Goal: Task Accomplishment & Management: Manage account settings

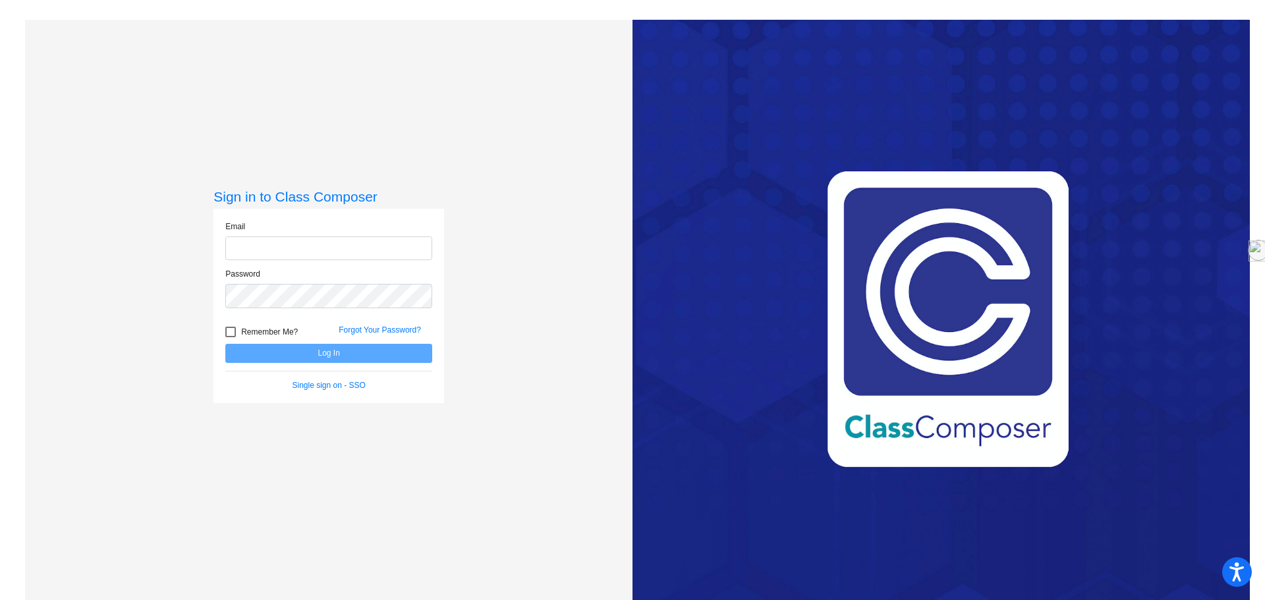
type input "[EMAIL_ADDRESS][DOMAIN_NAME]"
click at [331, 352] on button "Log In" at bounding box center [328, 353] width 207 height 19
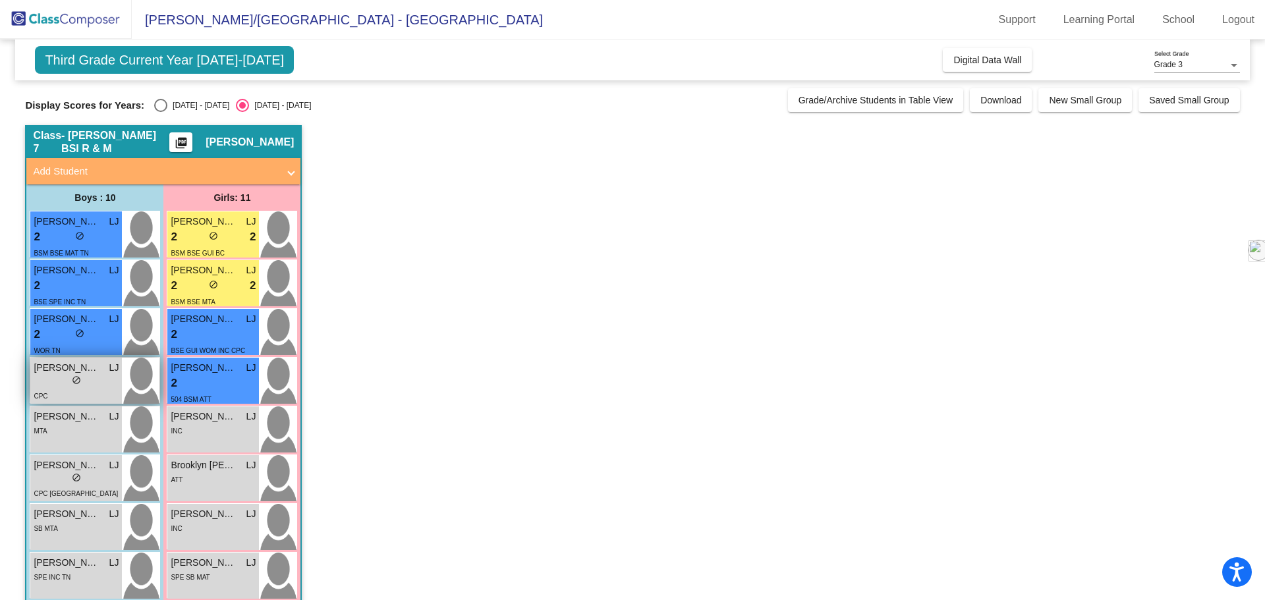
click at [94, 386] on div "lock do_not_disturb_alt" at bounding box center [76, 382] width 85 height 14
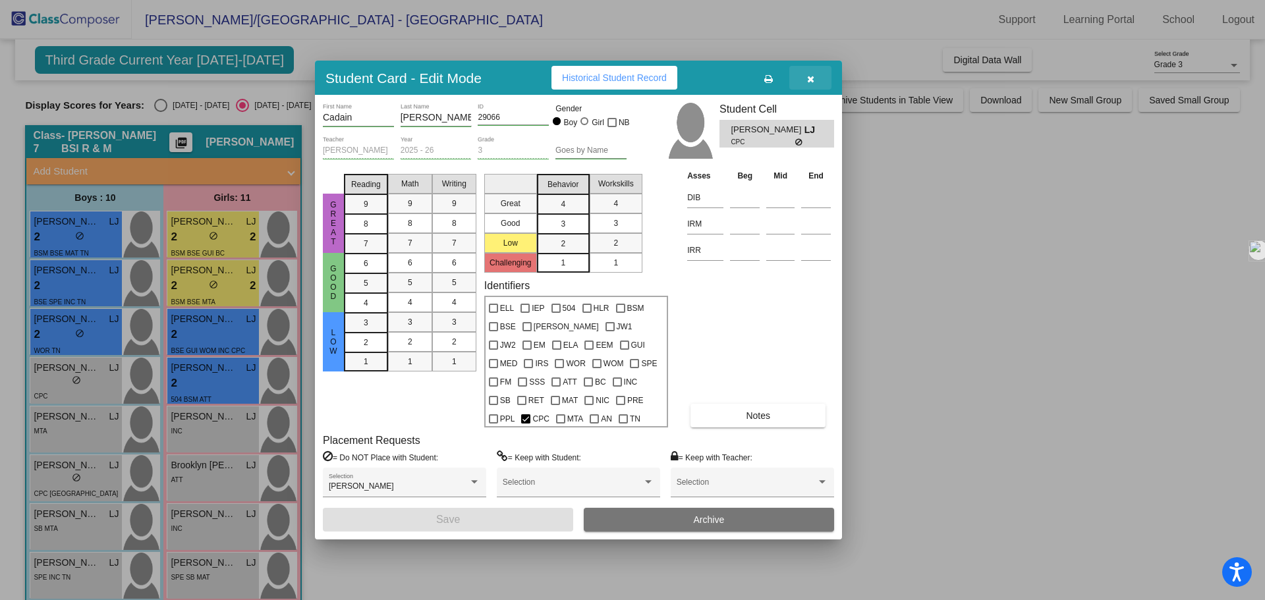
drag, startPoint x: 816, startPoint y: 80, endPoint x: 640, endPoint y: 96, distance: 177.4
click at [816, 80] on button "button" at bounding box center [810, 78] width 42 height 24
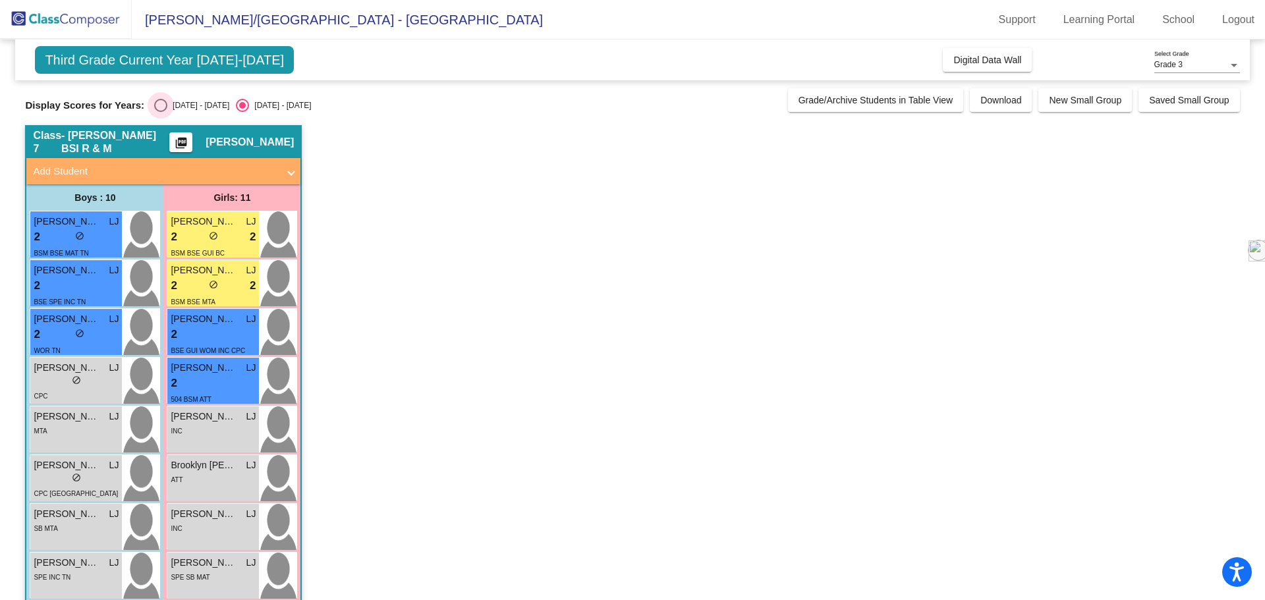
drag, startPoint x: 171, startPoint y: 104, endPoint x: 171, endPoint y: 112, distance: 7.9
click at [171, 104] on div "[DATE] - [DATE]" at bounding box center [198, 105] width 62 height 12
click at [161, 112] on input "[DATE] - [DATE]" at bounding box center [160, 112] width 1 height 1
radio input "true"
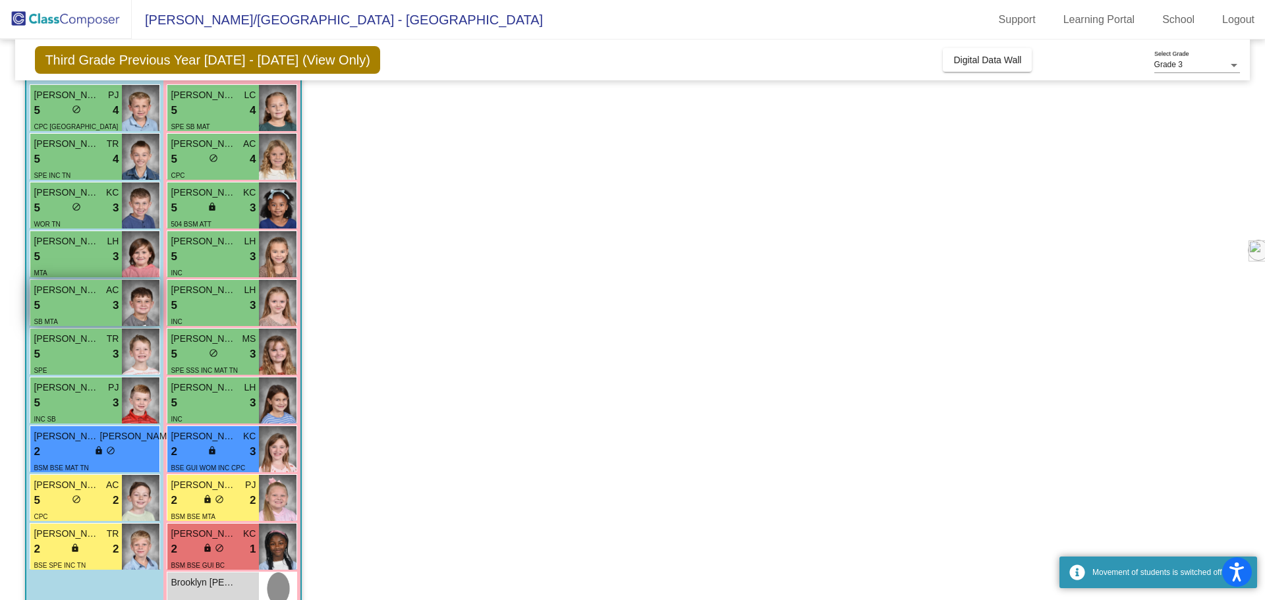
scroll to position [132, 0]
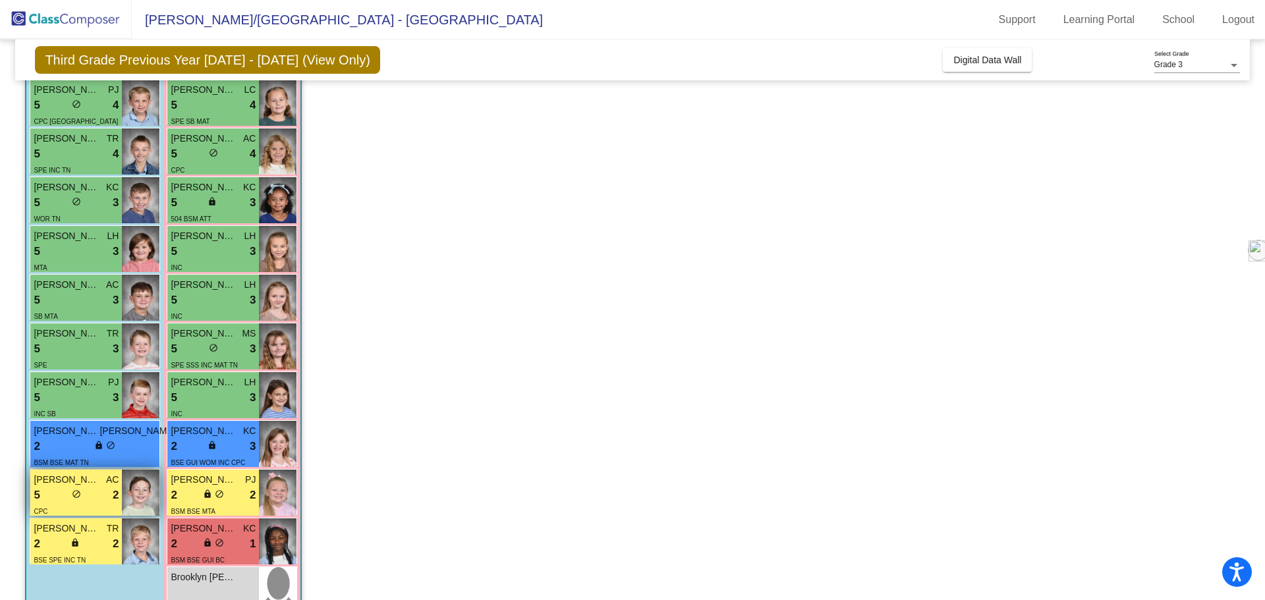
click at [87, 497] on div "5 lock do_not_disturb_alt 2" at bounding box center [76, 495] width 85 height 17
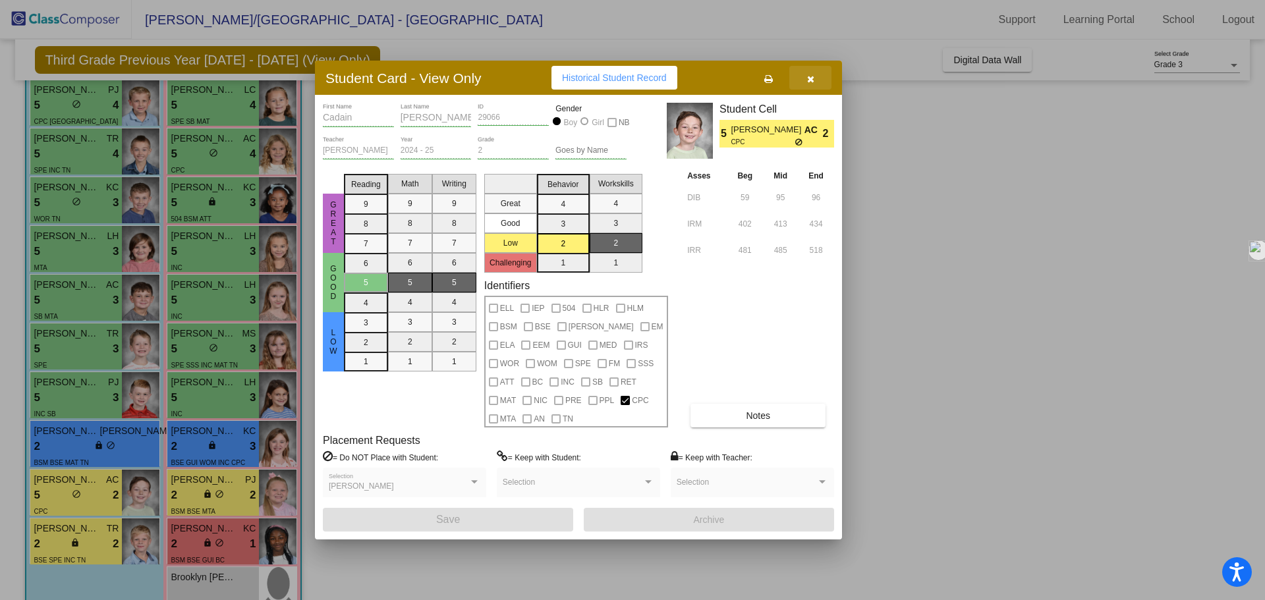
click at [808, 78] on icon "button" at bounding box center [810, 78] width 7 height 9
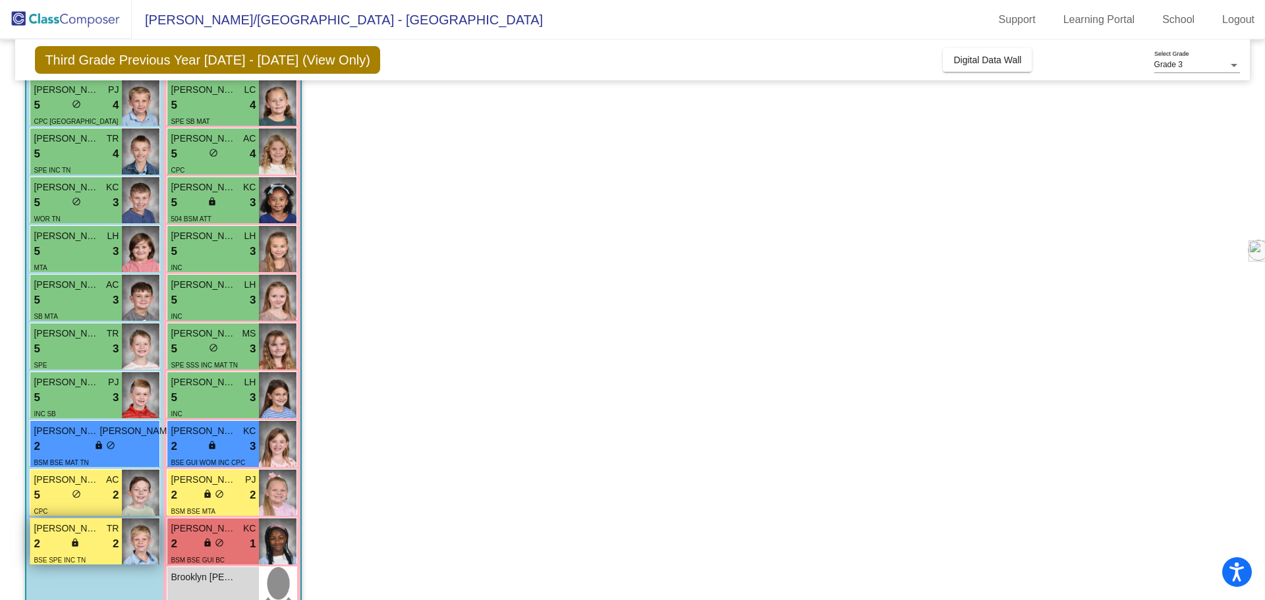
click at [55, 536] on div "2 lock do_not_disturb_alt 2" at bounding box center [76, 544] width 85 height 17
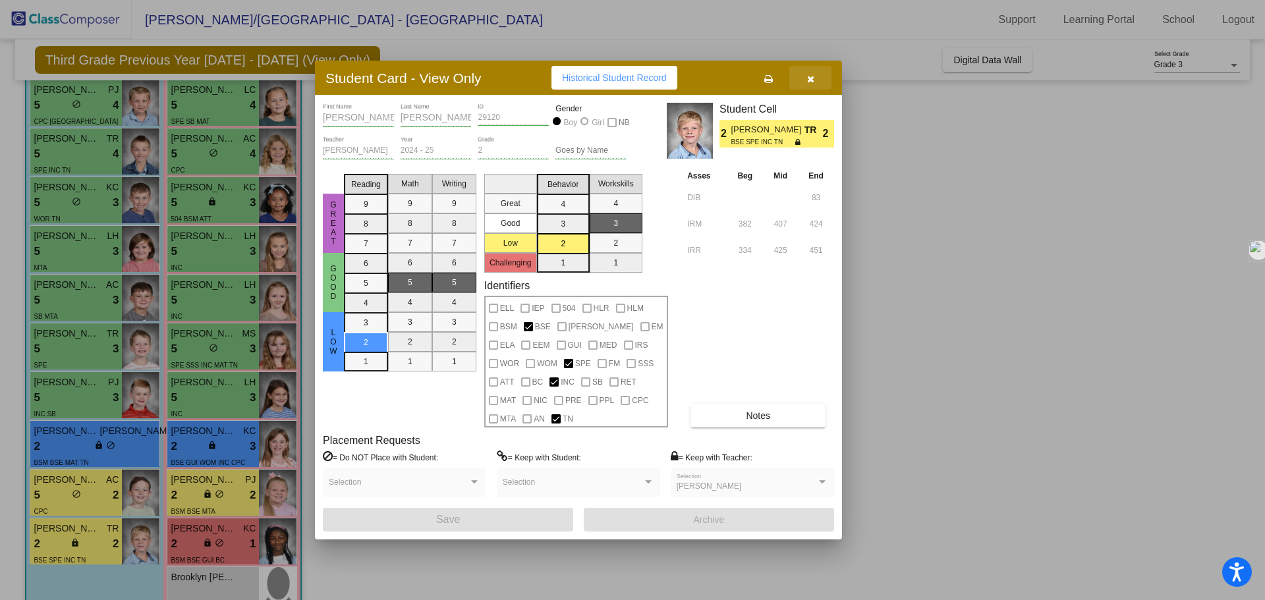
click at [813, 84] on button "button" at bounding box center [810, 78] width 42 height 24
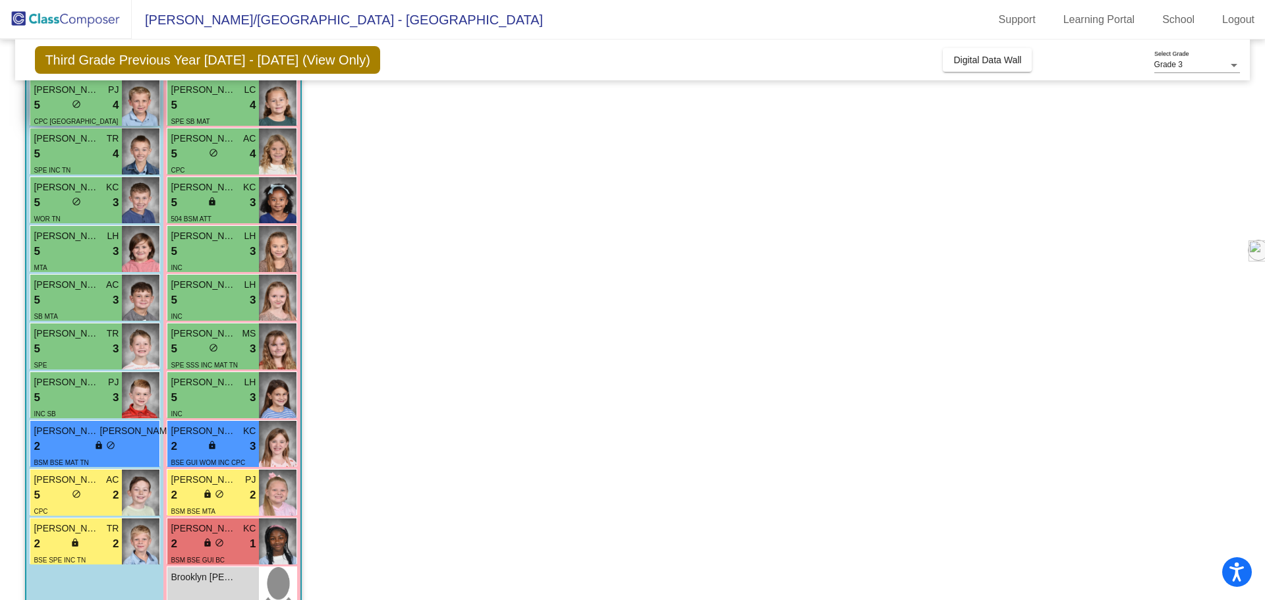
click at [88, 110] on div "5 lock do_not_disturb_alt 4" at bounding box center [76, 105] width 85 height 17
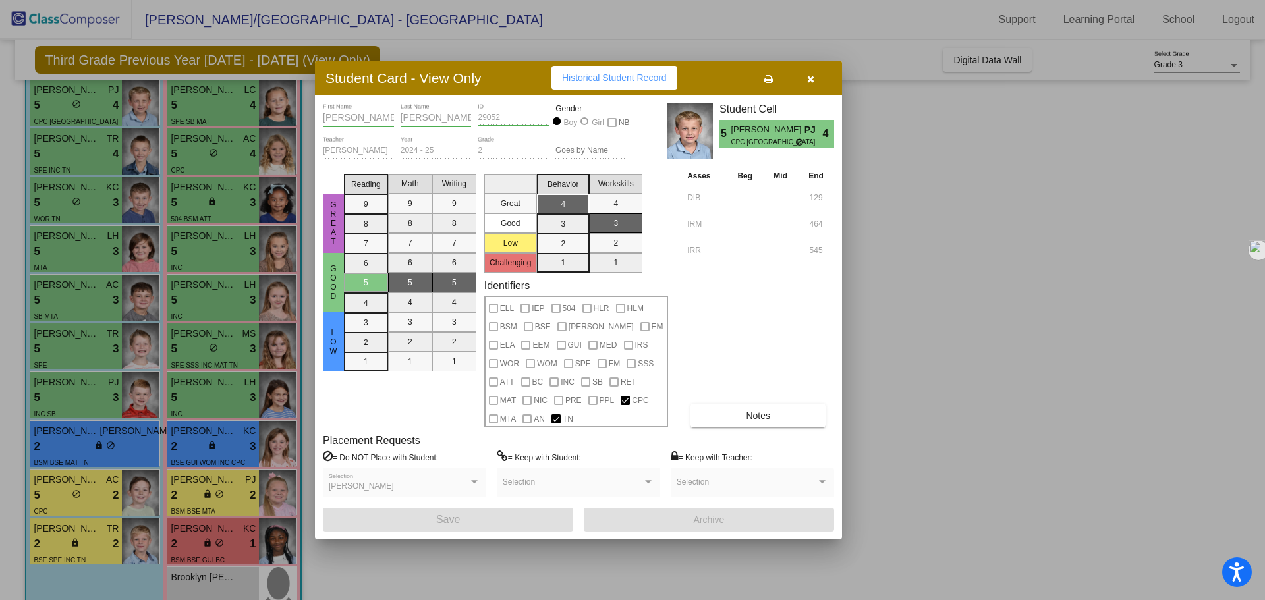
click at [91, 144] on div at bounding box center [632, 300] width 1265 height 600
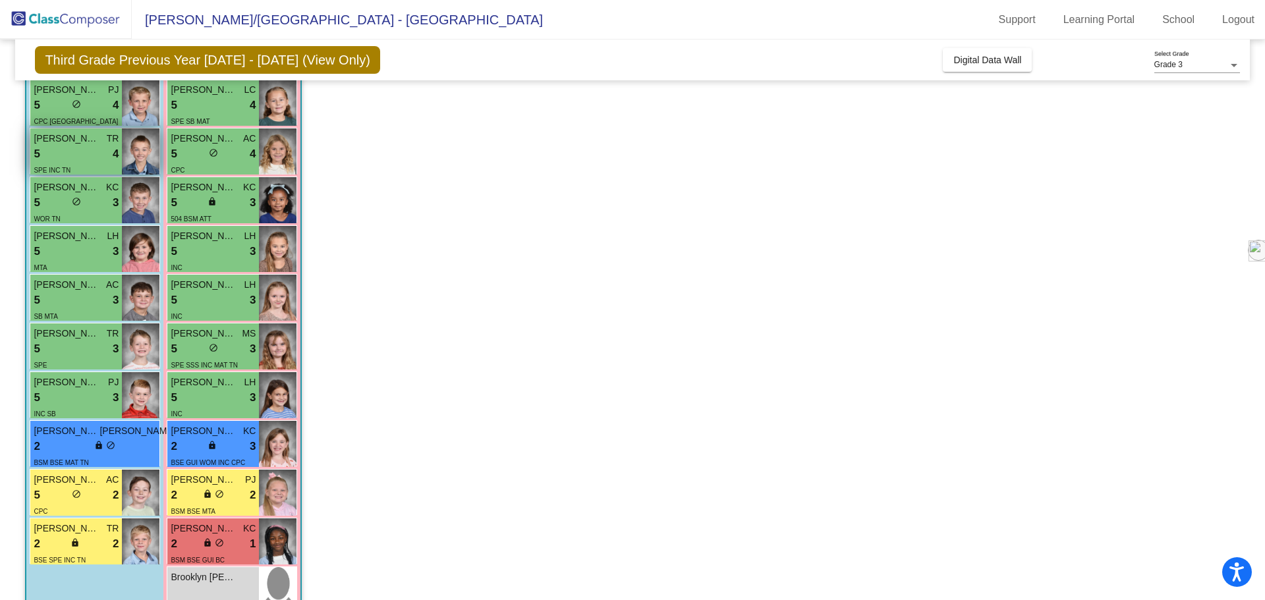
click at [91, 144] on span "[PERSON_NAME]" at bounding box center [67, 139] width 66 height 14
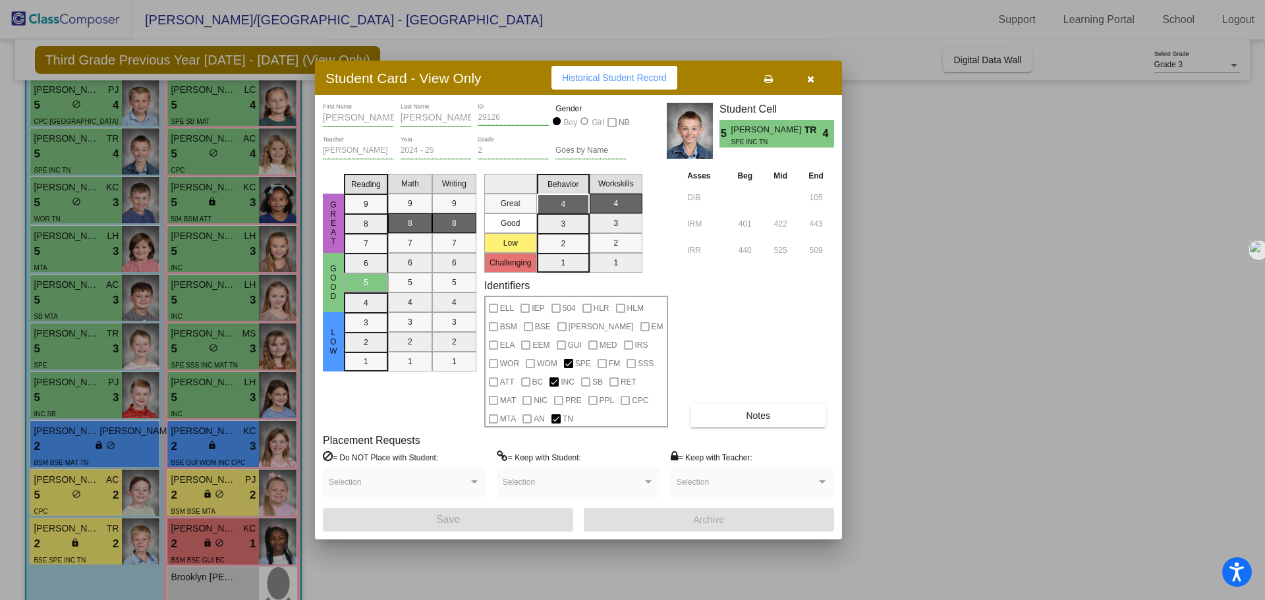
click at [94, 208] on div at bounding box center [632, 300] width 1265 height 600
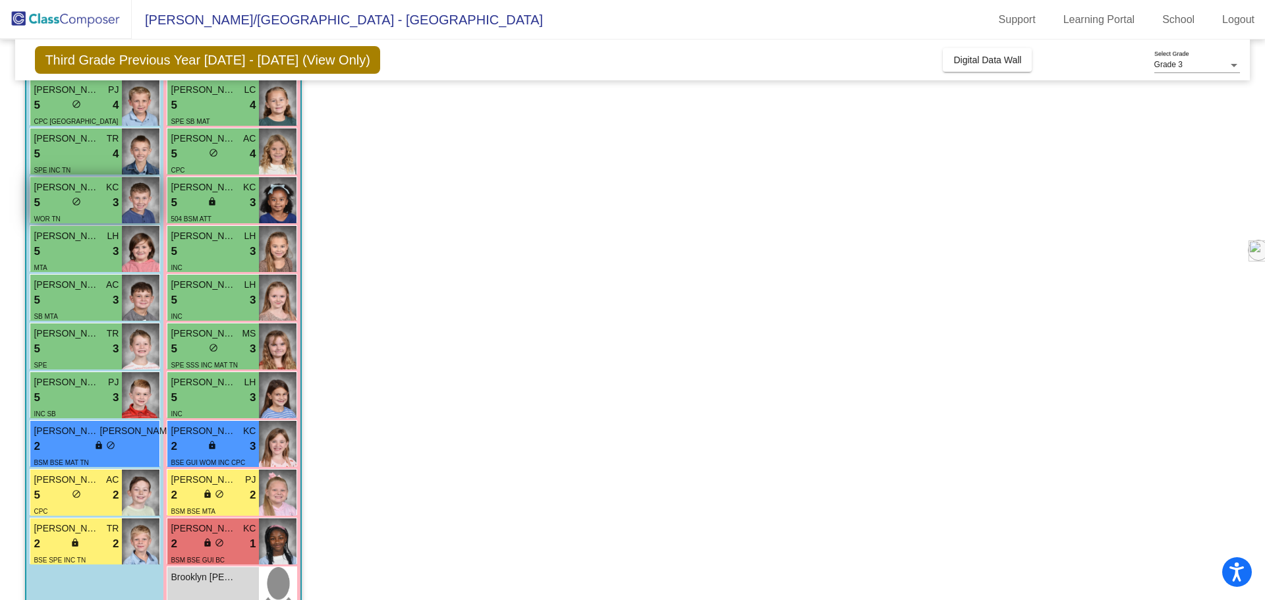
click at [94, 208] on div "5 lock do_not_disturb_alt 3" at bounding box center [76, 202] width 85 height 17
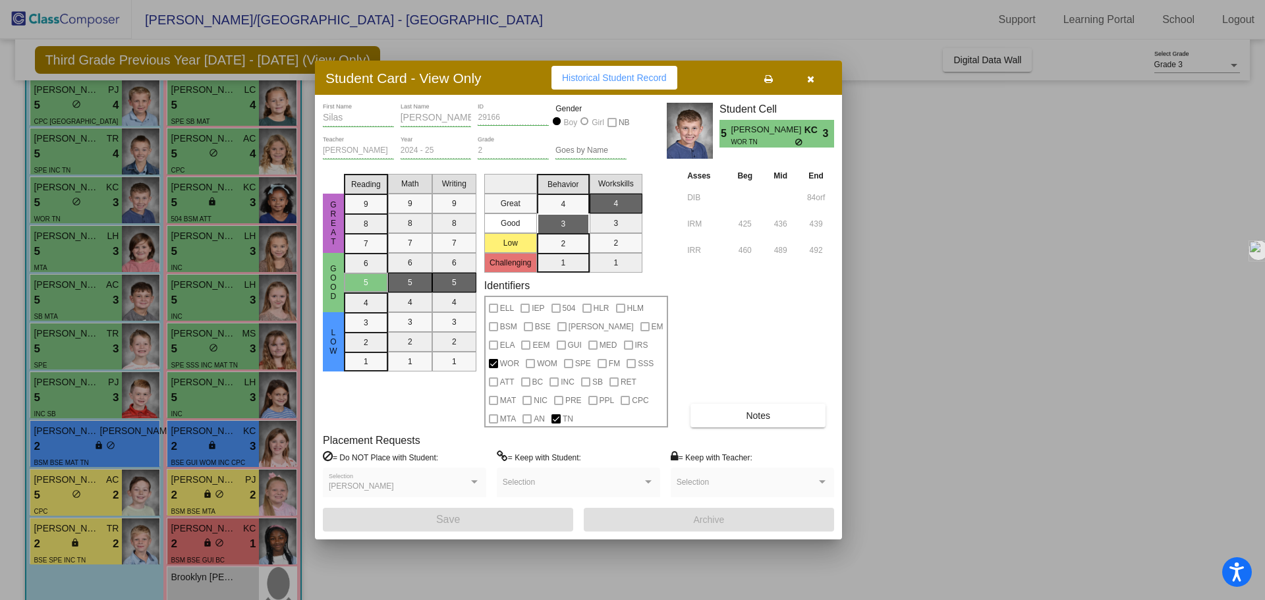
click at [90, 262] on div at bounding box center [632, 300] width 1265 height 600
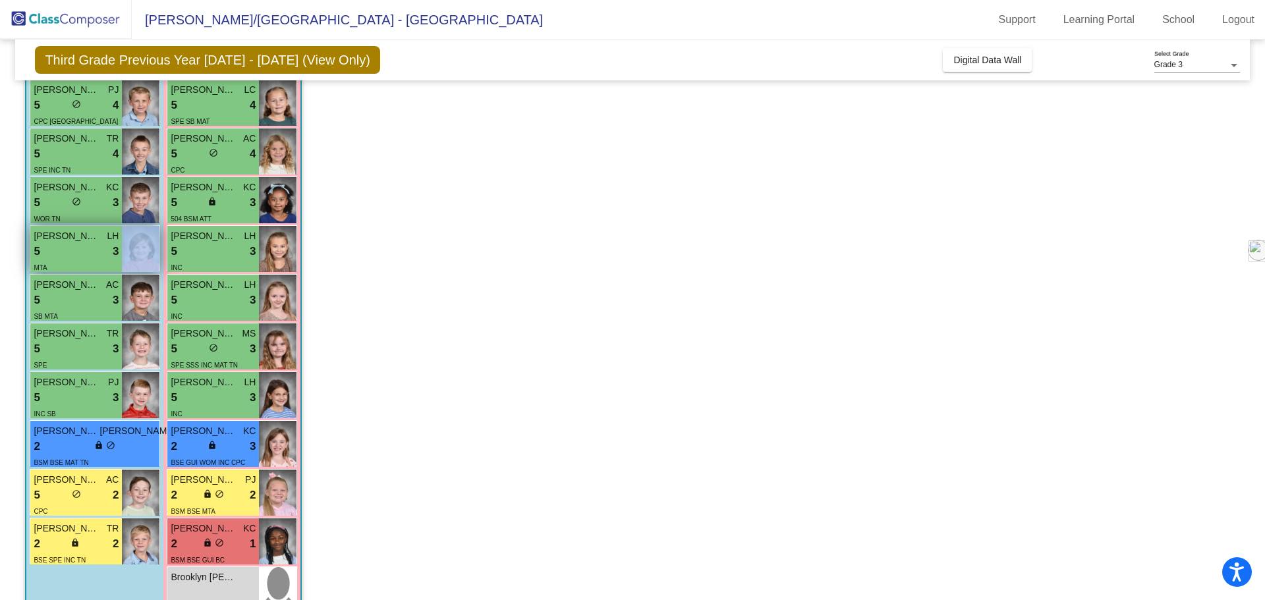
click at [90, 262] on div "MTA" at bounding box center [76, 267] width 85 height 14
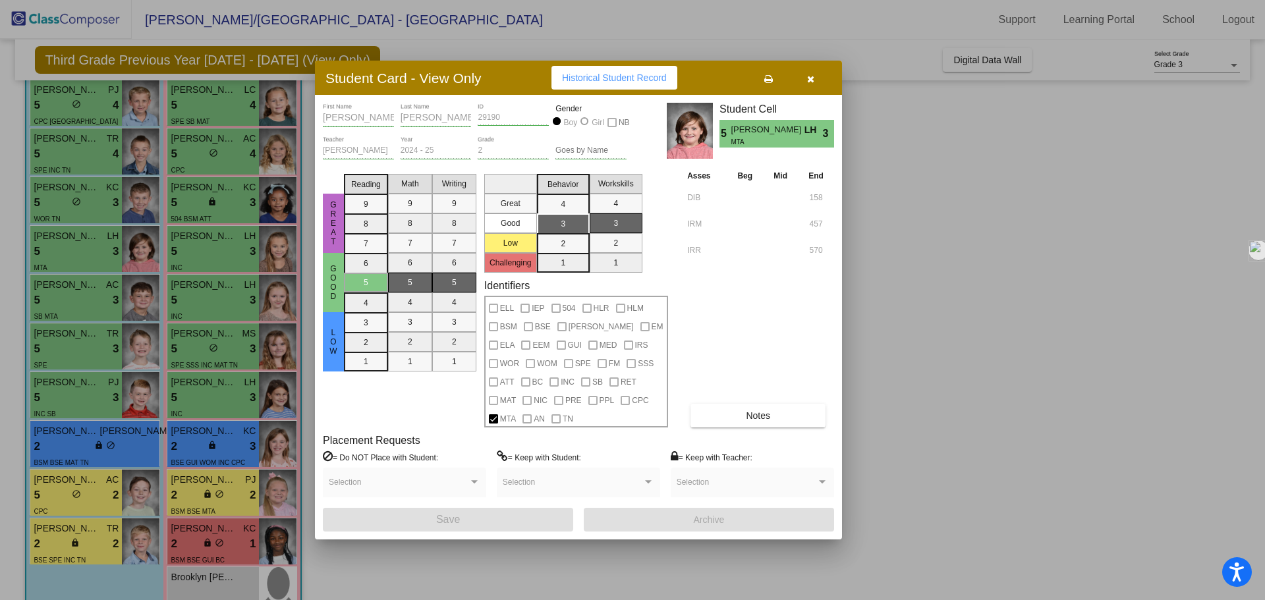
click at [94, 297] on div at bounding box center [632, 300] width 1265 height 600
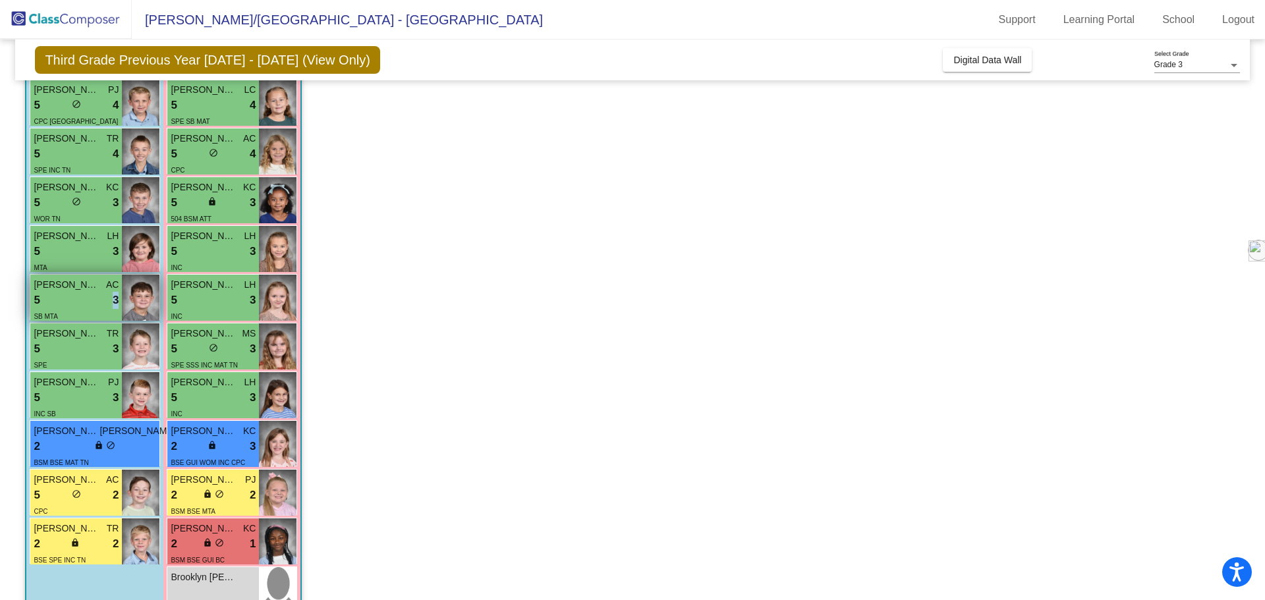
click at [94, 297] on div "5 lock do_not_disturb_alt 3" at bounding box center [76, 300] width 85 height 17
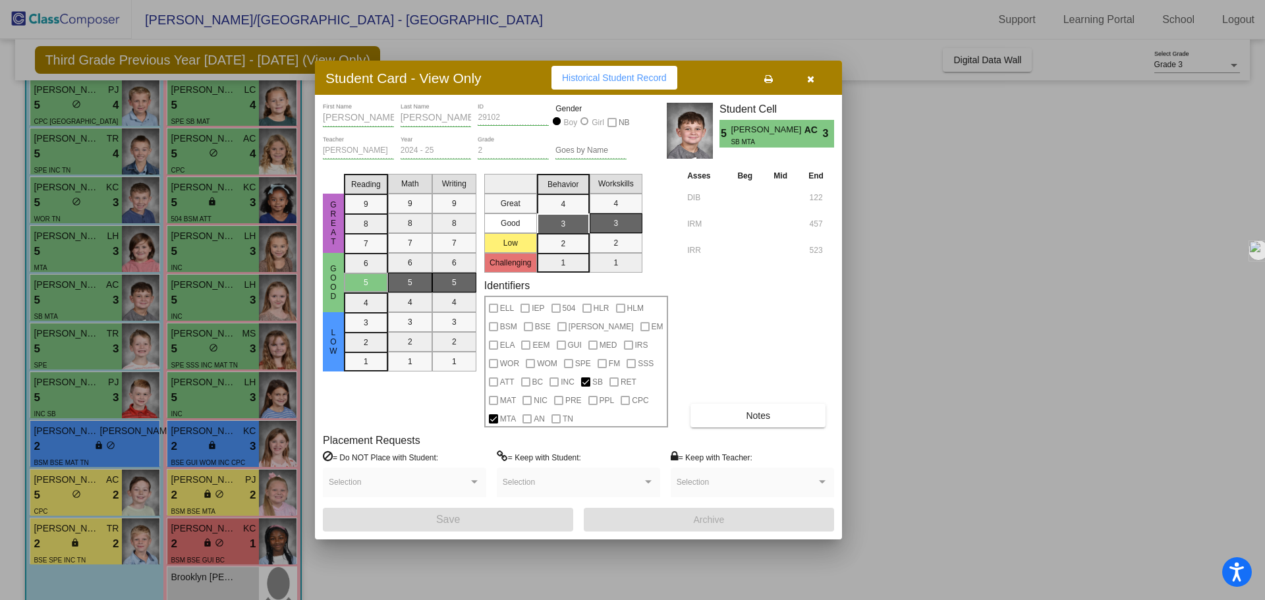
click at [90, 337] on div at bounding box center [632, 300] width 1265 height 600
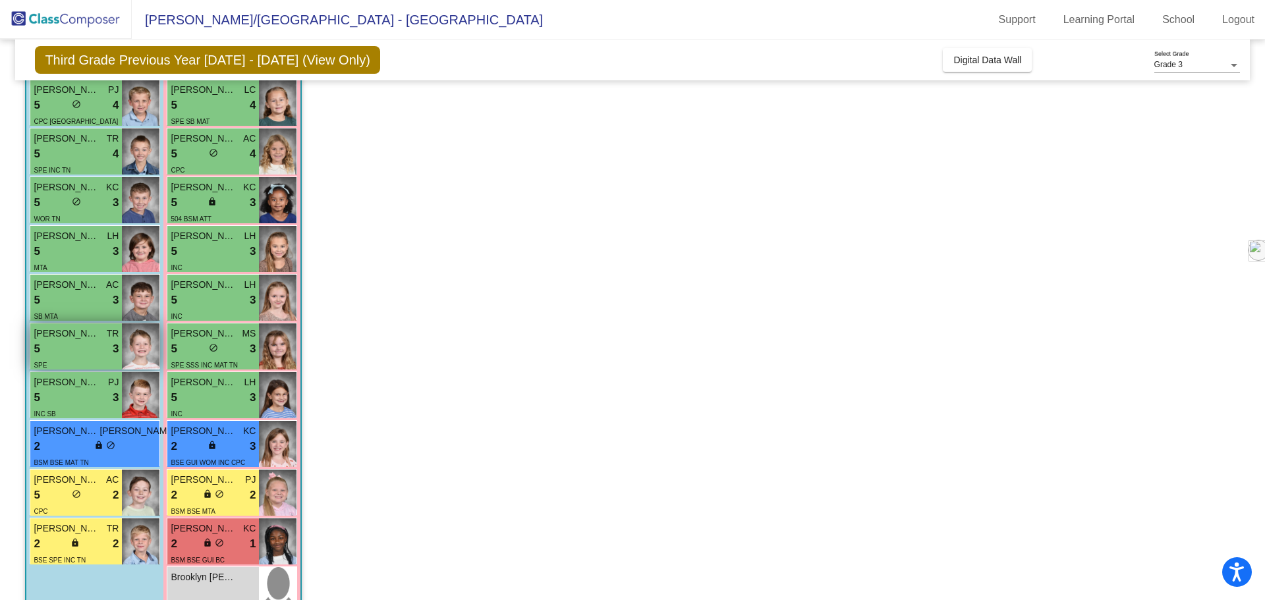
click at [90, 337] on span "[PERSON_NAME]" at bounding box center [67, 334] width 66 height 14
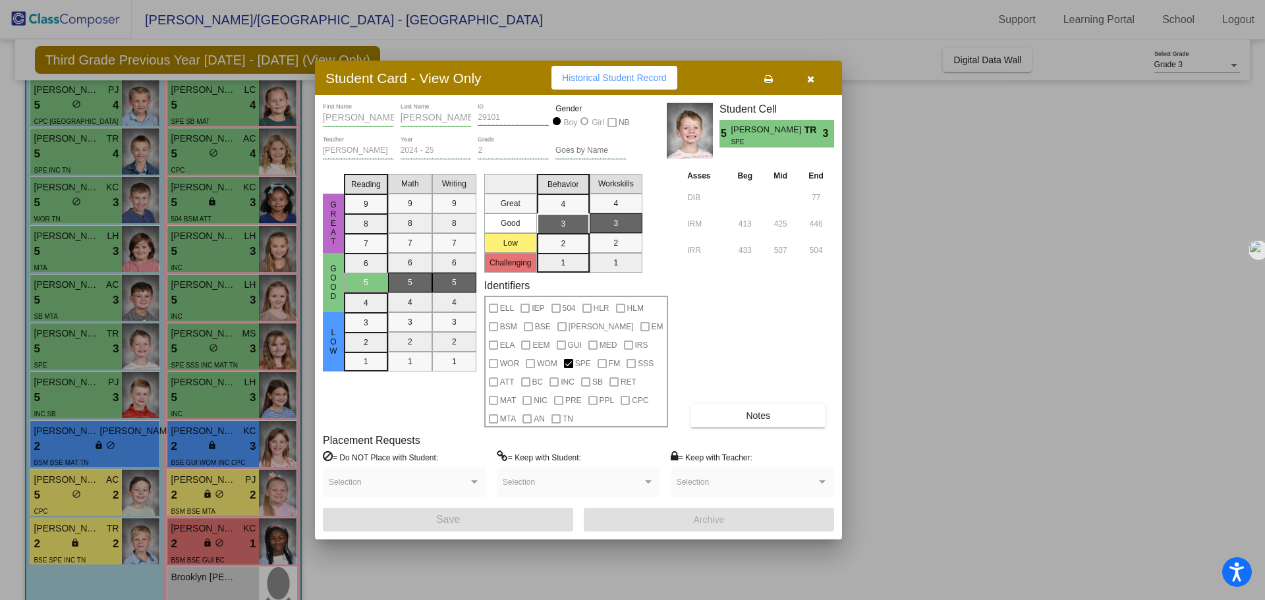
click at [92, 391] on div at bounding box center [632, 300] width 1265 height 600
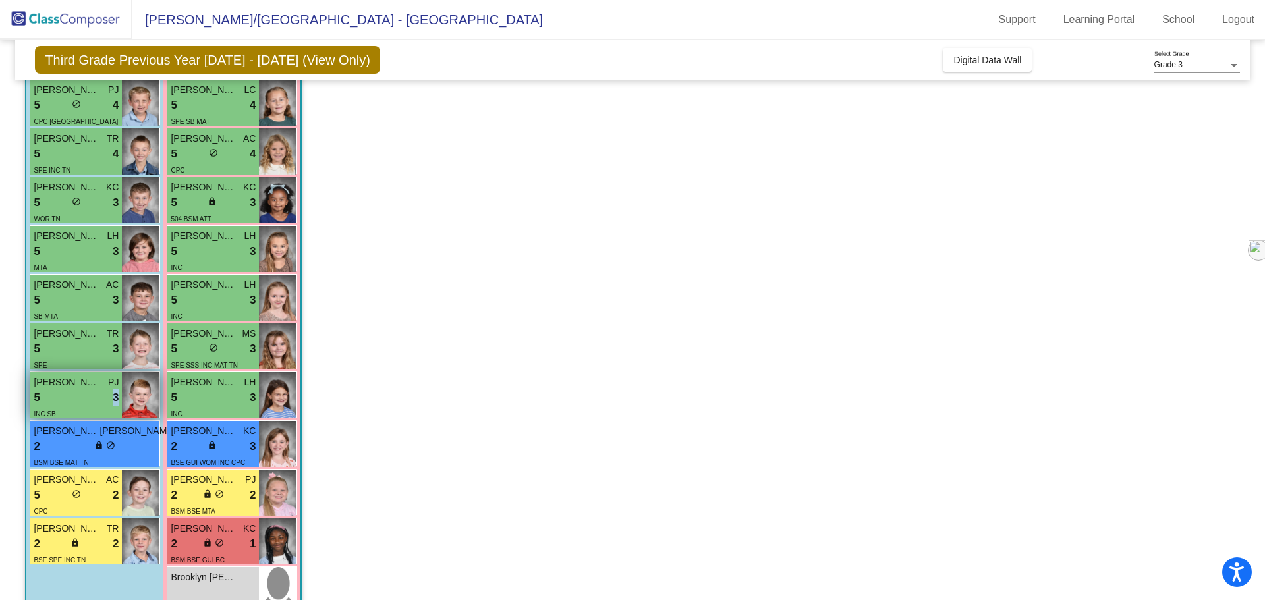
click at [92, 391] on div "5 lock do_not_disturb_alt 3" at bounding box center [76, 397] width 85 height 17
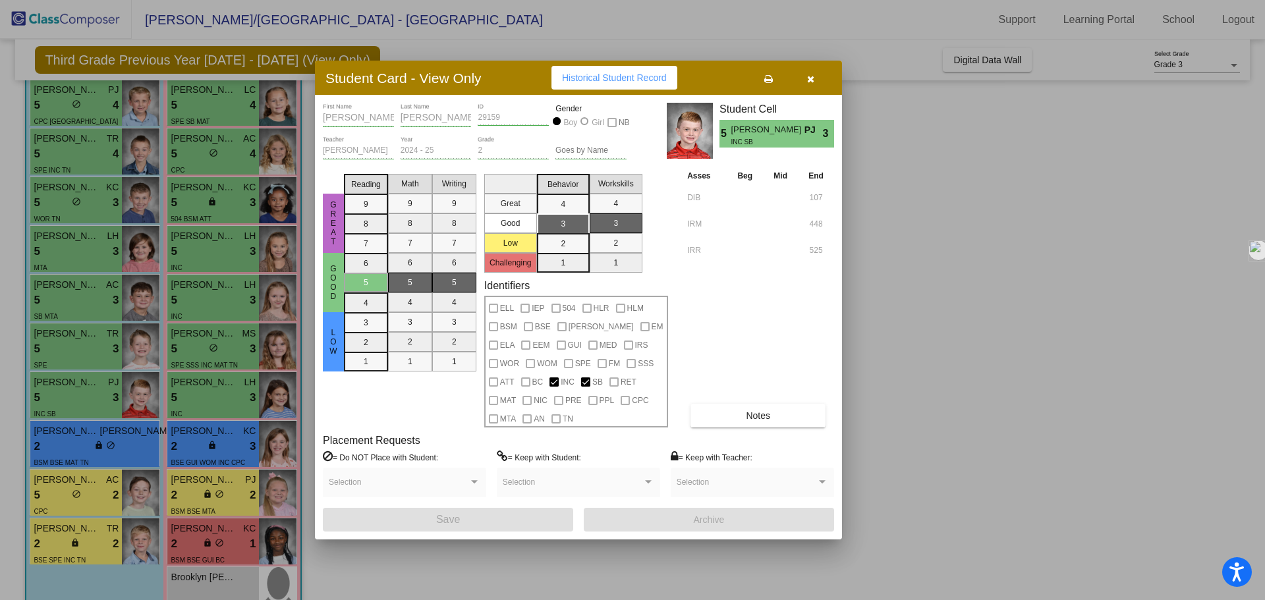
click at [90, 440] on div at bounding box center [632, 300] width 1265 height 600
click at [90, 440] on div "2 lock do_not_disturb_alt 3" at bounding box center [105, 446] width 142 height 17
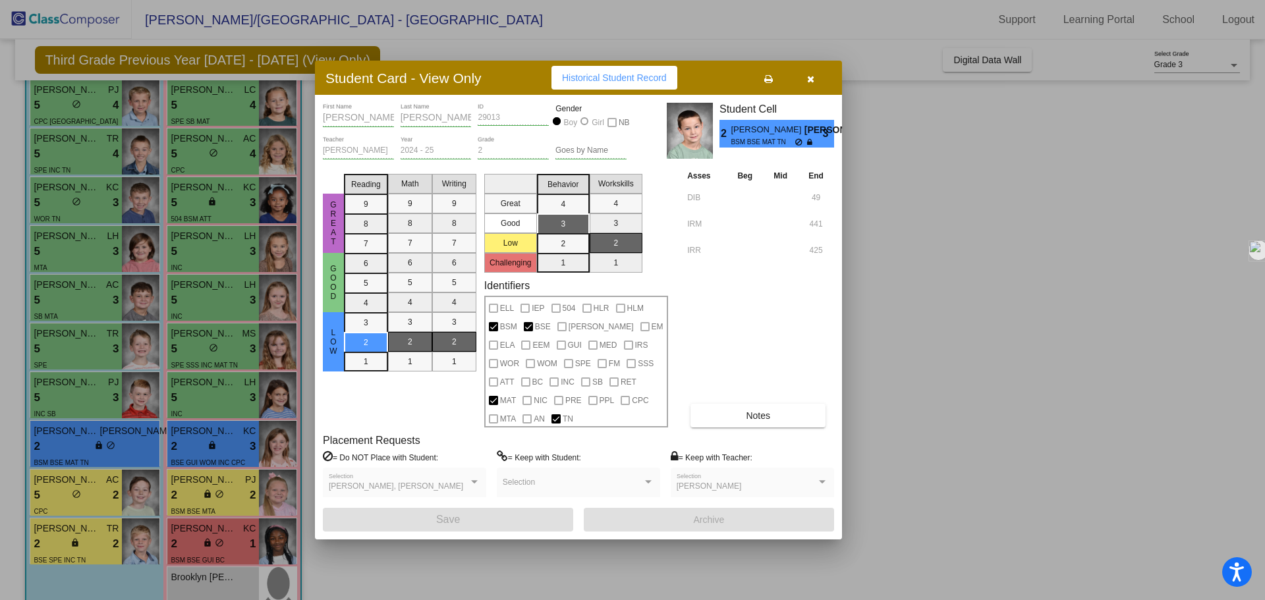
click at [94, 491] on div at bounding box center [632, 300] width 1265 height 600
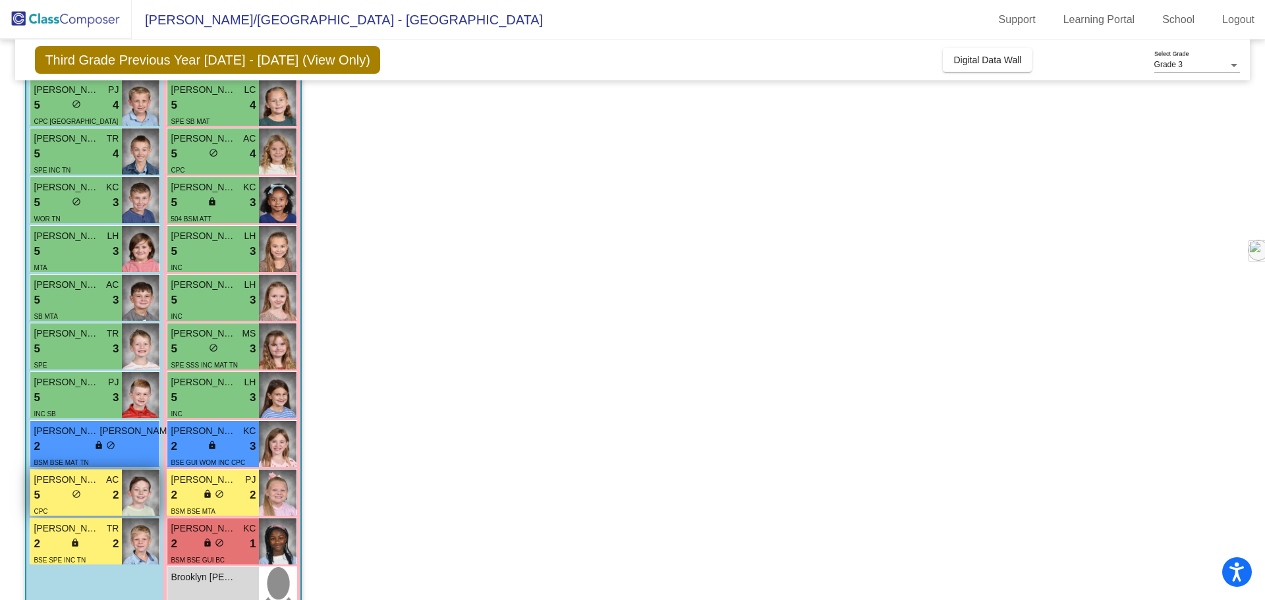
click at [94, 491] on div "5 lock do_not_disturb_alt 2" at bounding box center [76, 495] width 85 height 17
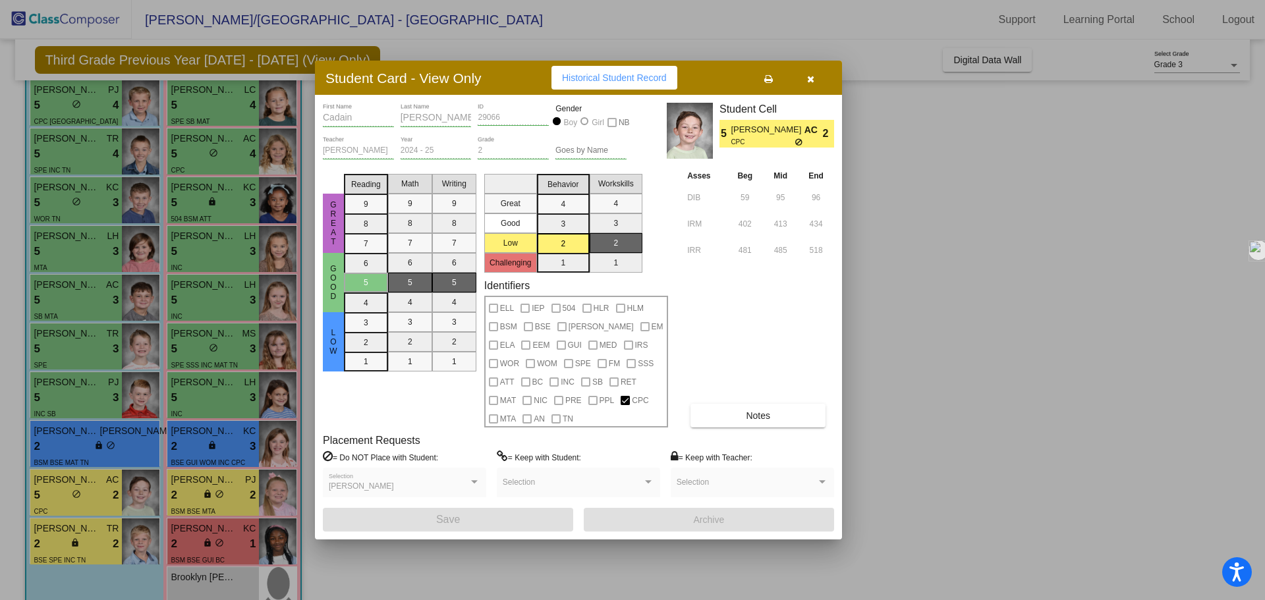
click at [96, 545] on div at bounding box center [632, 300] width 1265 height 600
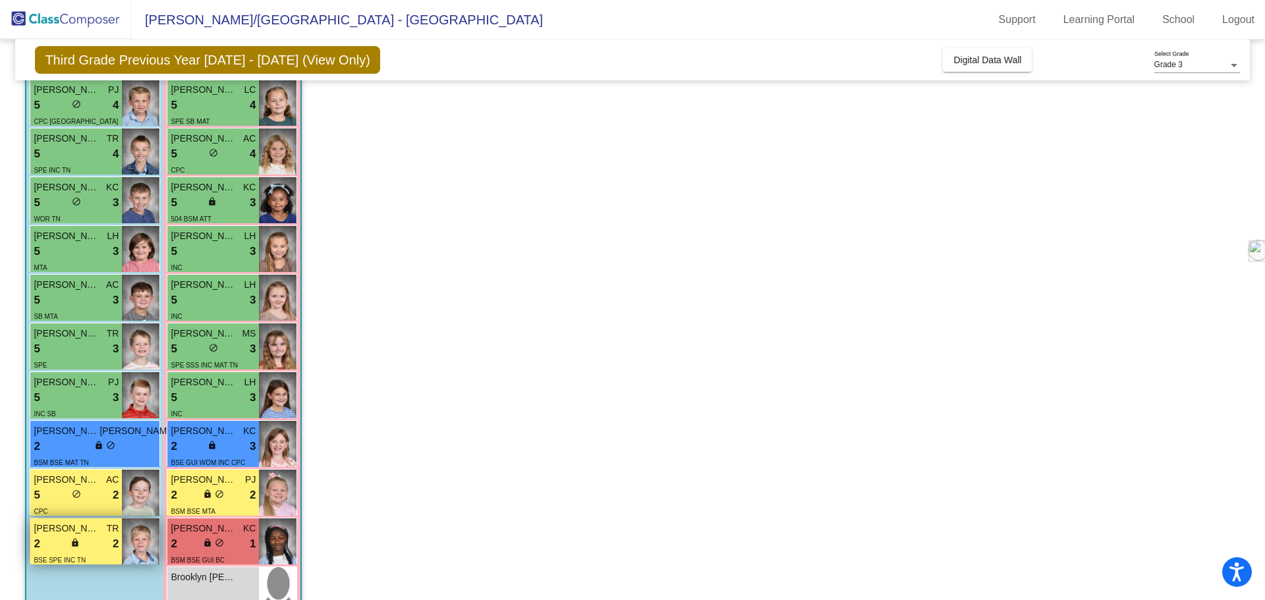
click at [96, 545] on div "2 lock do_not_disturb_alt 2" at bounding box center [76, 544] width 85 height 17
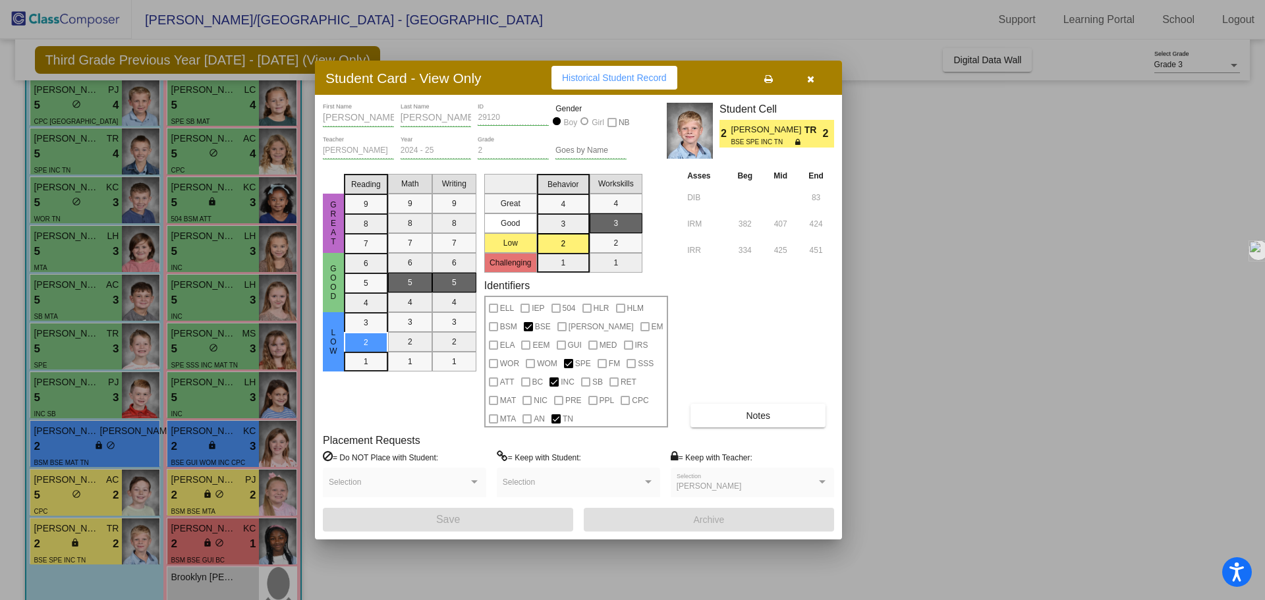
click at [227, 117] on div at bounding box center [632, 300] width 1265 height 600
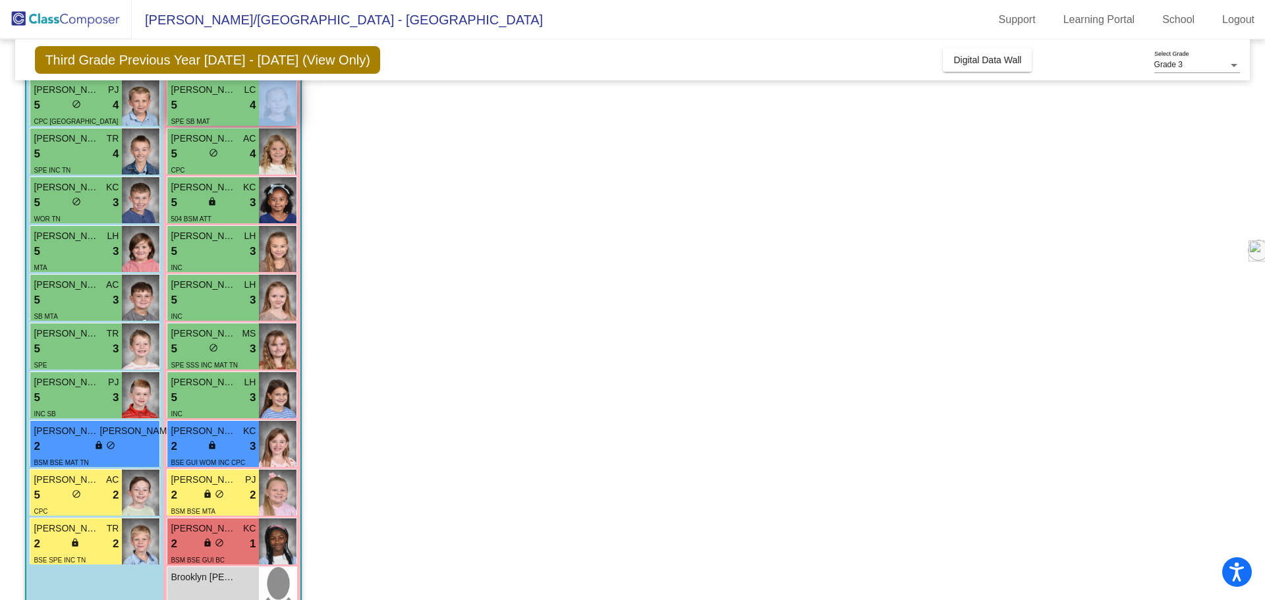
click at [227, 117] on div "SPE SB MAT" at bounding box center [213, 121] width 85 height 14
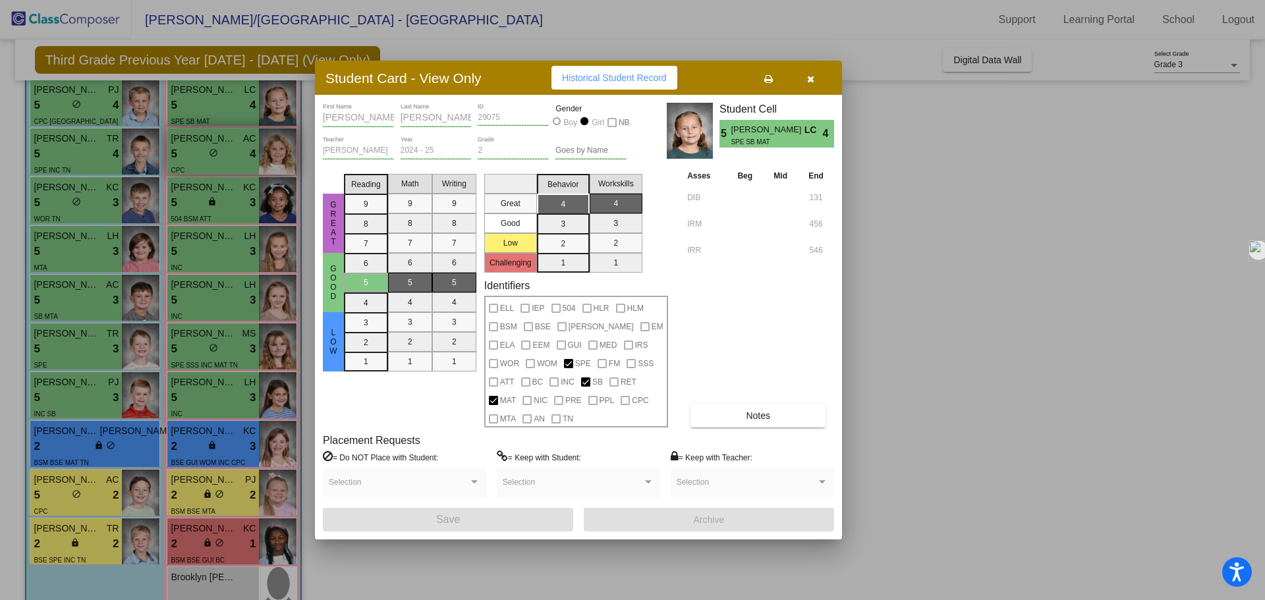
click at [224, 151] on div at bounding box center [632, 300] width 1265 height 600
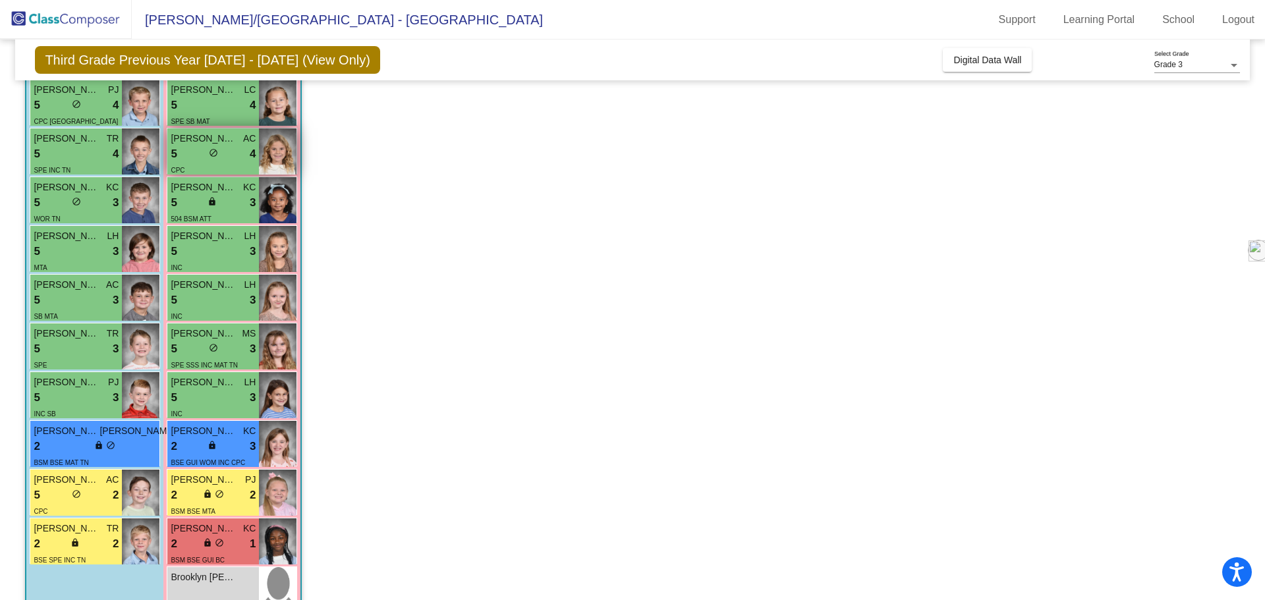
click at [224, 151] on div "5 lock do_not_disturb_alt 4" at bounding box center [213, 154] width 85 height 17
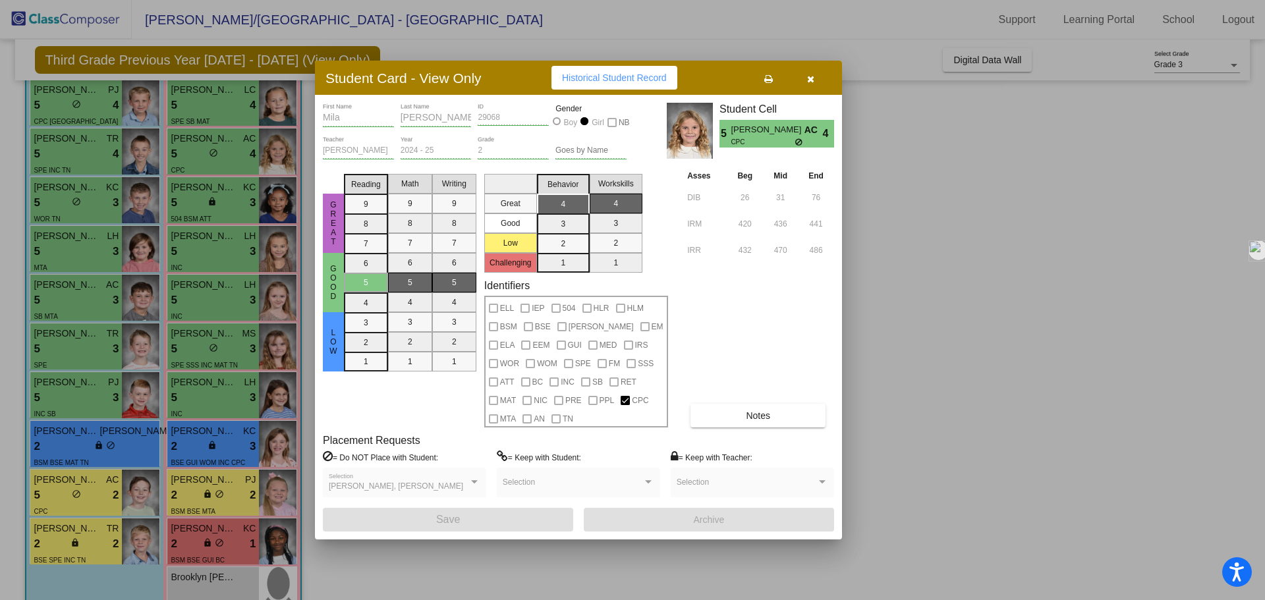
click at [222, 201] on div at bounding box center [632, 300] width 1265 height 600
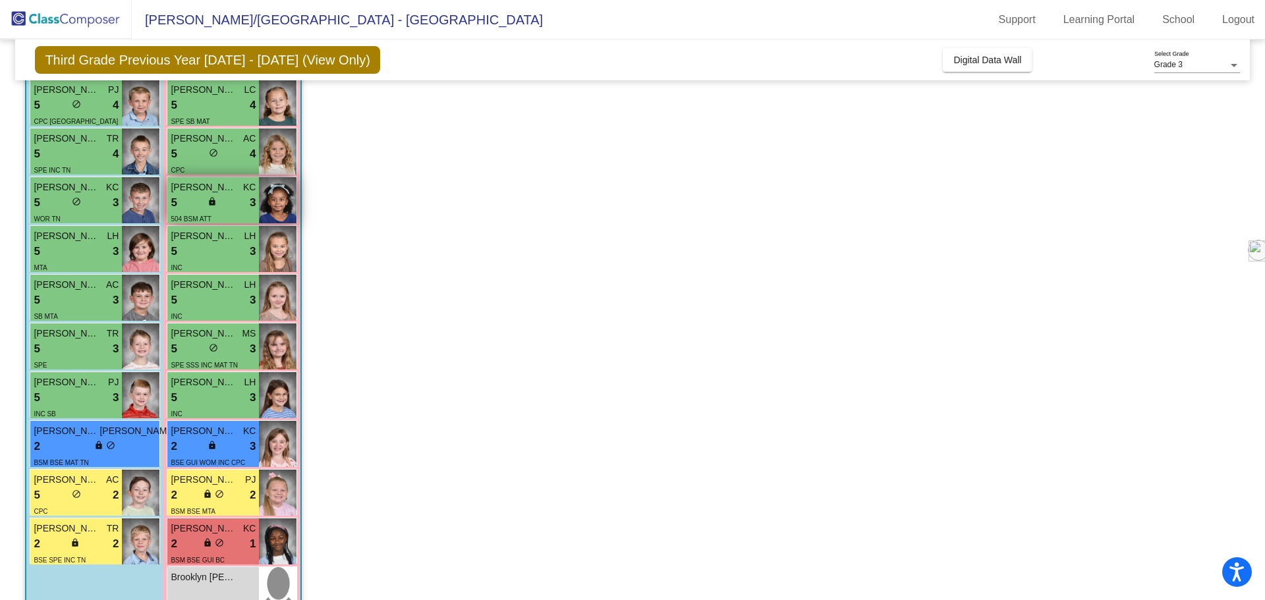
click at [222, 201] on div "5 lock do_not_disturb_alt 3" at bounding box center [213, 202] width 85 height 17
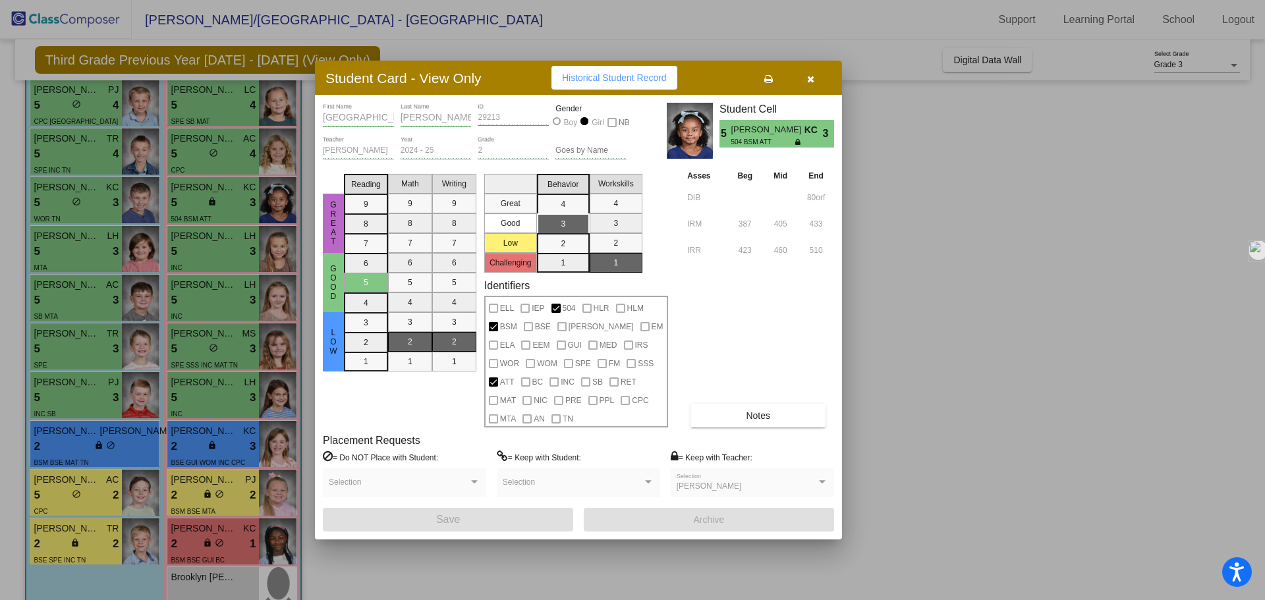
click at [236, 247] on div at bounding box center [632, 300] width 1265 height 600
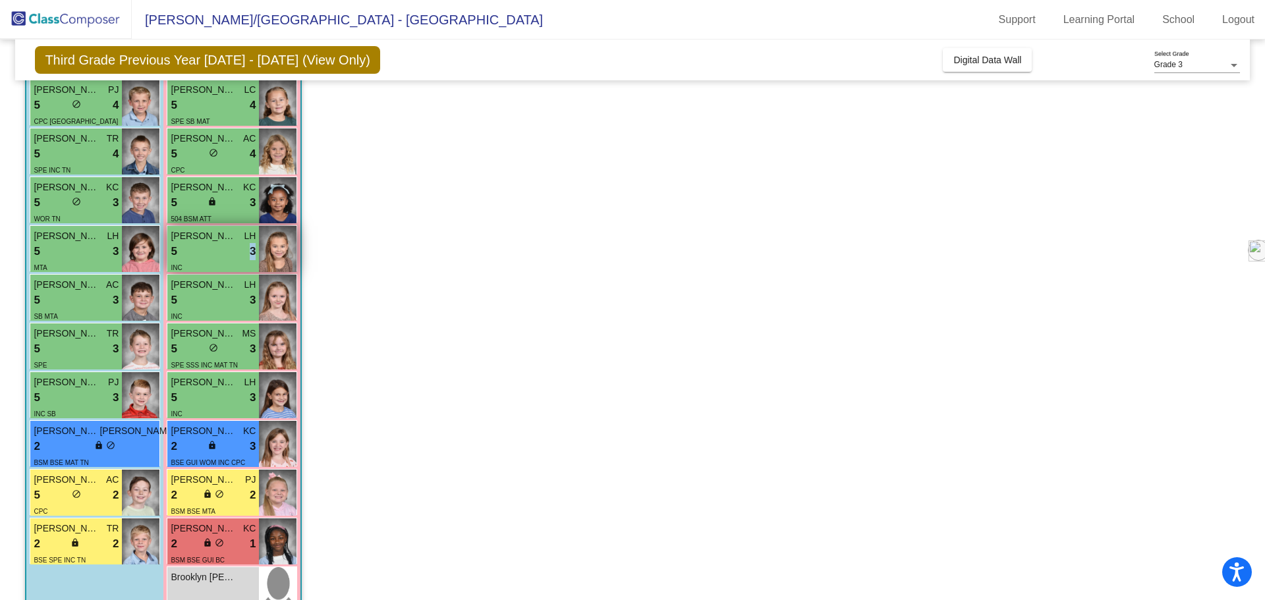
click at [236, 247] on div "5 lock do_not_disturb_alt 3" at bounding box center [213, 251] width 85 height 17
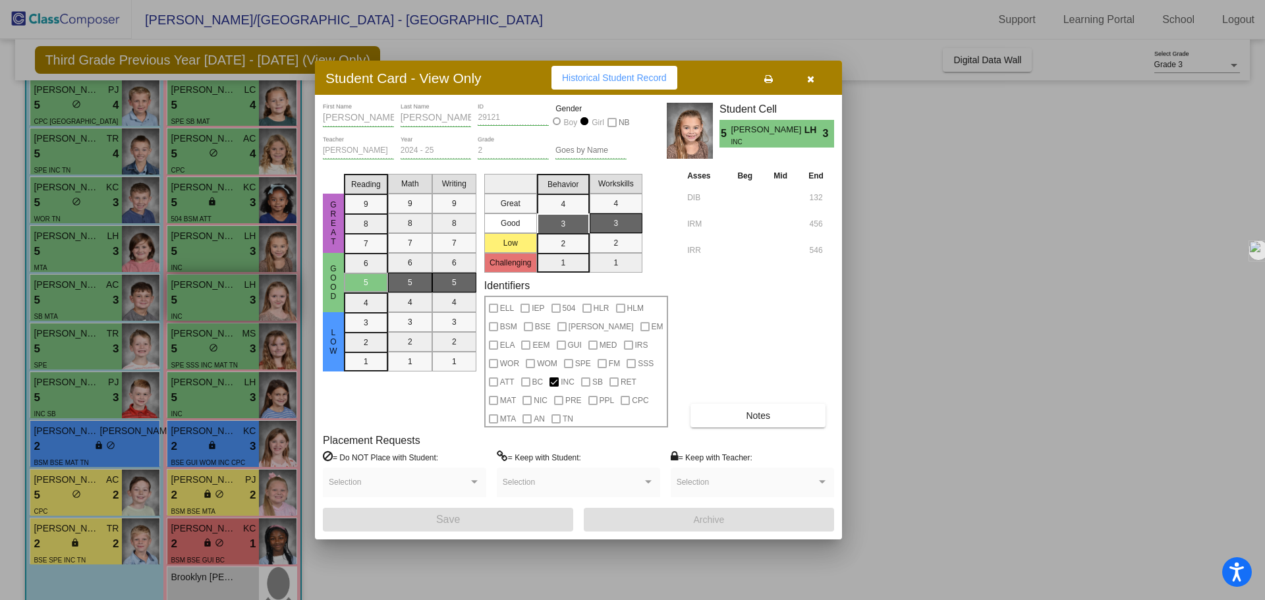
click at [226, 292] on div at bounding box center [632, 300] width 1265 height 600
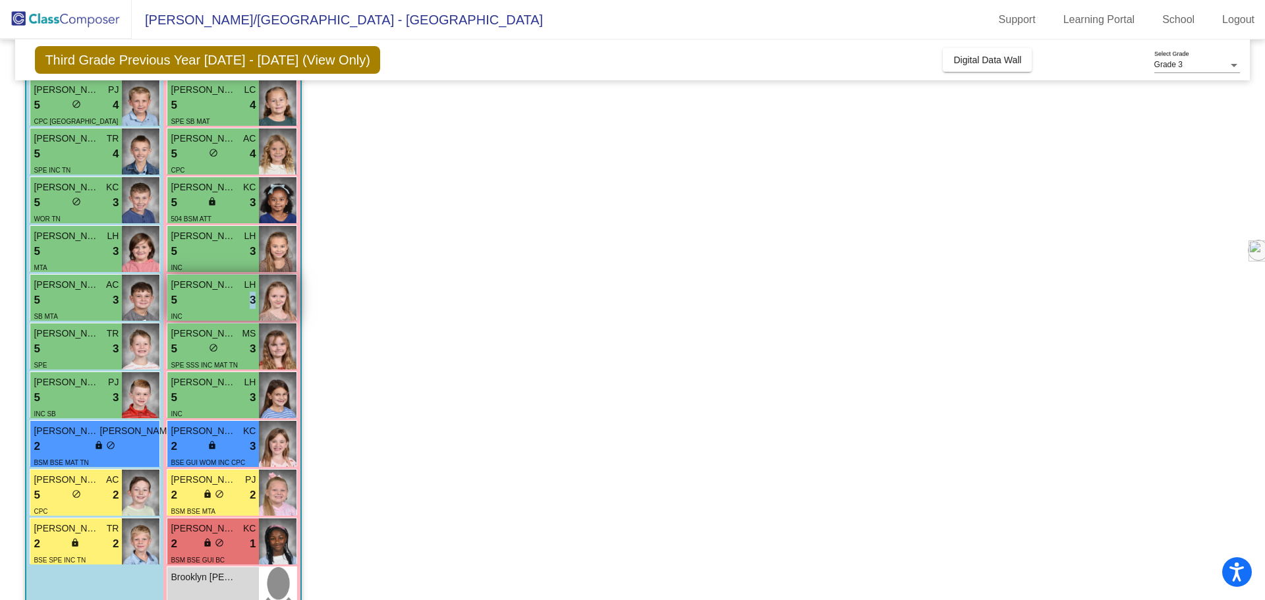
click at [226, 292] on div "5 lock do_not_disturb_alt 3" at bounding box center [213, 300] width 85 height 17
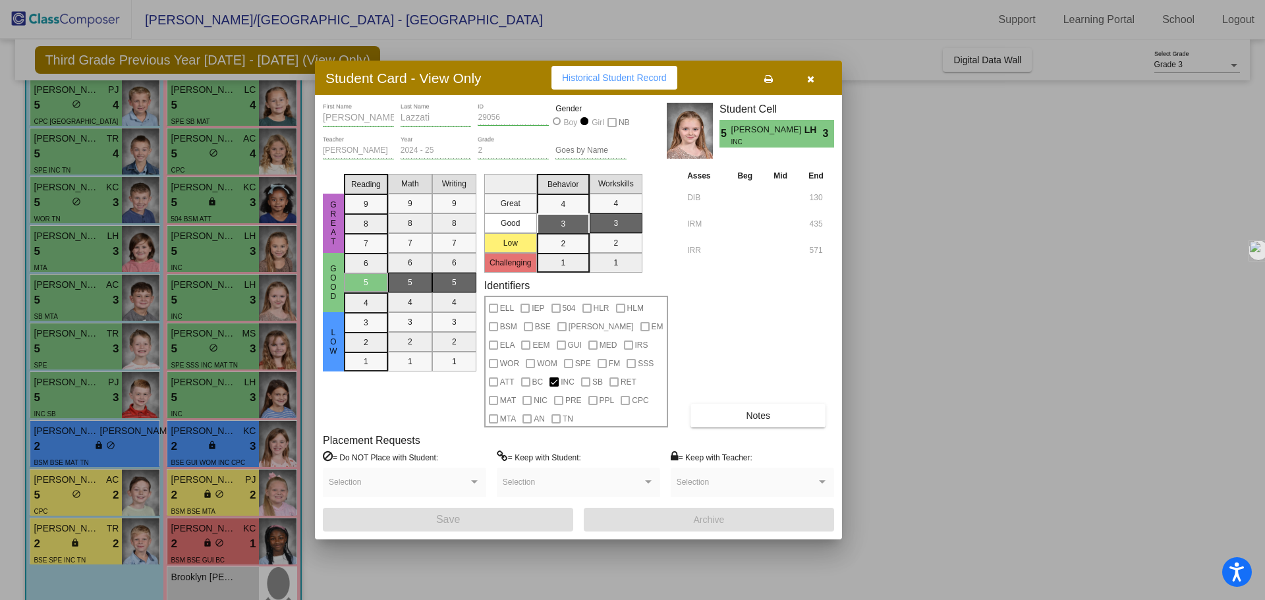
click at [219, 340] on div at bounding box center [632, 300] width 1265 height 600
click at [219, 340] on span "[PERSON_NAME]" at bounding box center [204, 334] width 66 height 14
click at [221, 384] on div at bounding box center [632, 300] width 1265 height 600
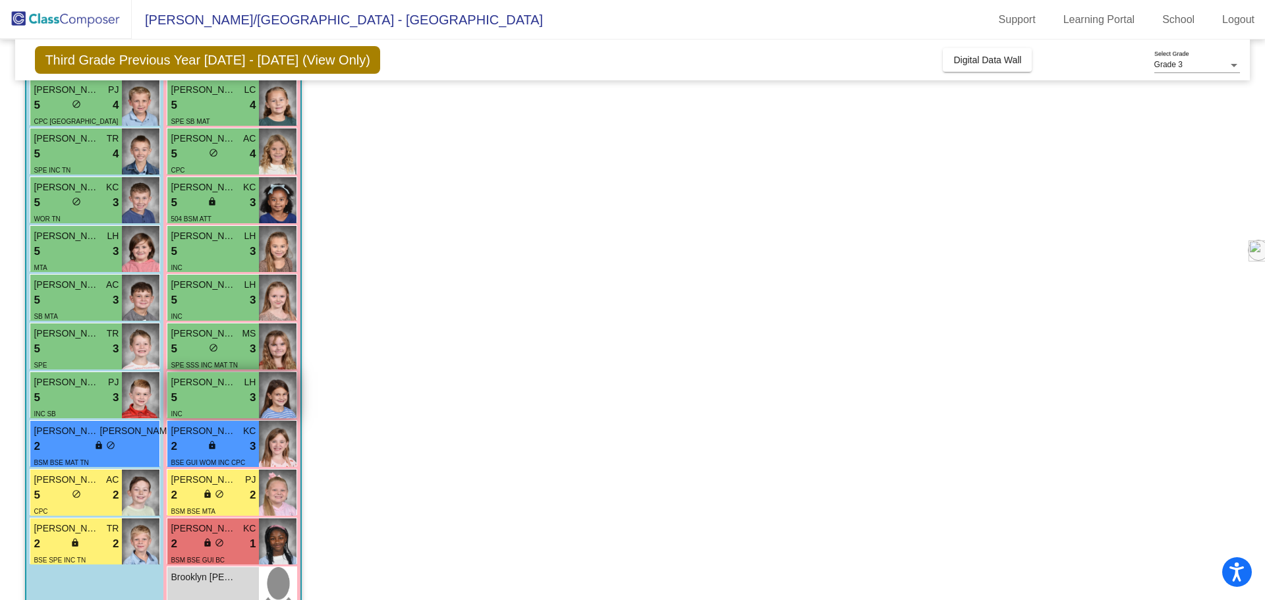
click at [221, 384] on span "[PERSON_NAME]" at bounding box center [204, 383] width 66 height 14
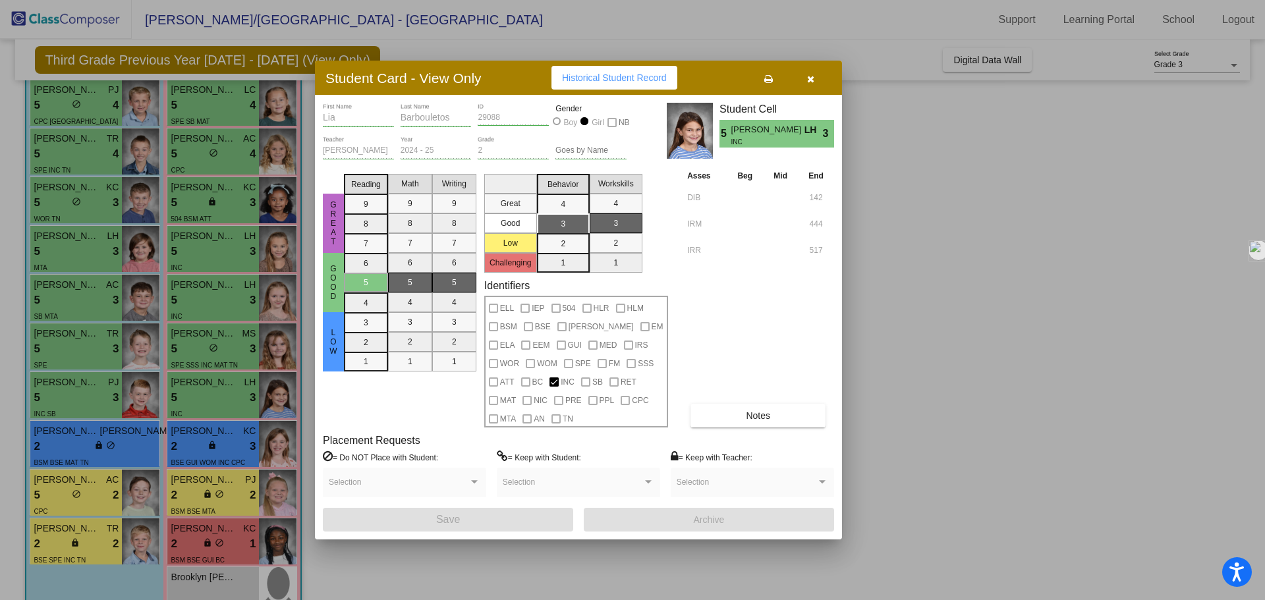
click at [222, 436] on div at bounding box center [632, 300] width 1265 height 600
click at [222, 436] on span "[PERSON_NAME]" at bounding box center [204, 431] width 66 height 14
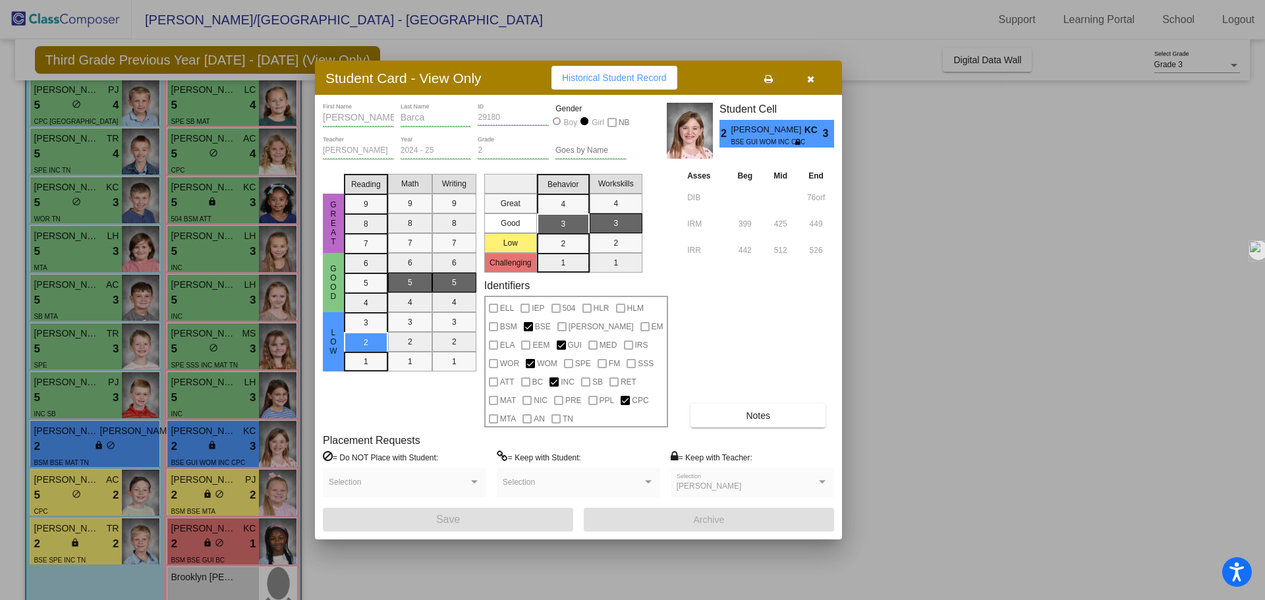
click at [229, 498] on div at bounding box center [632, 300] width 1265 height 600
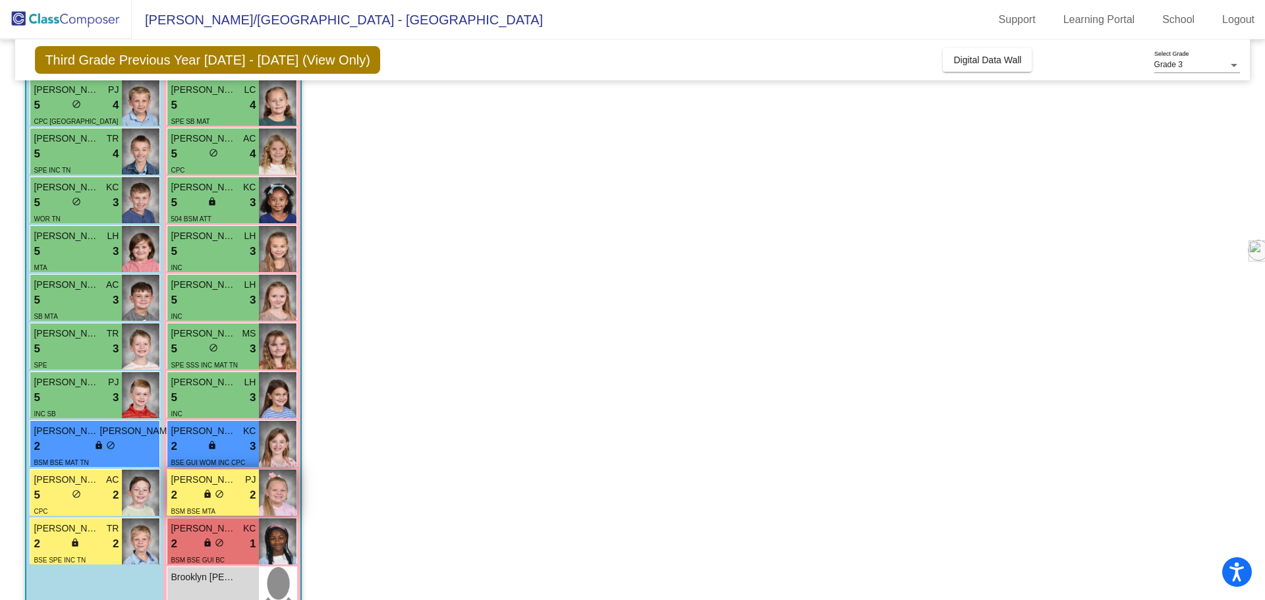
click at [229, 498] on div "2 lock do_not_disturb_alt 2" at bounding box center [213, 495] width 85 height 17
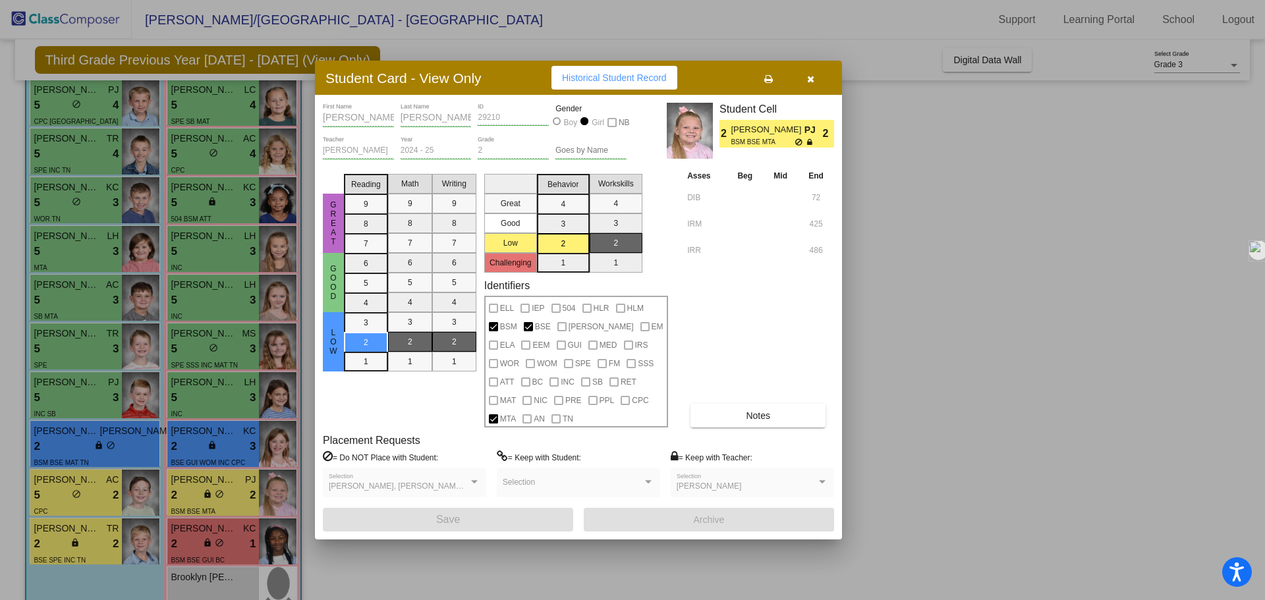
click at [237, 547] on div at bounding box center [632, 300] width 1265 height 600
click at [237, 547] on div "2 lock do_not_disturb_alt 1" at bounding box center [213, 544] width 85 height 17
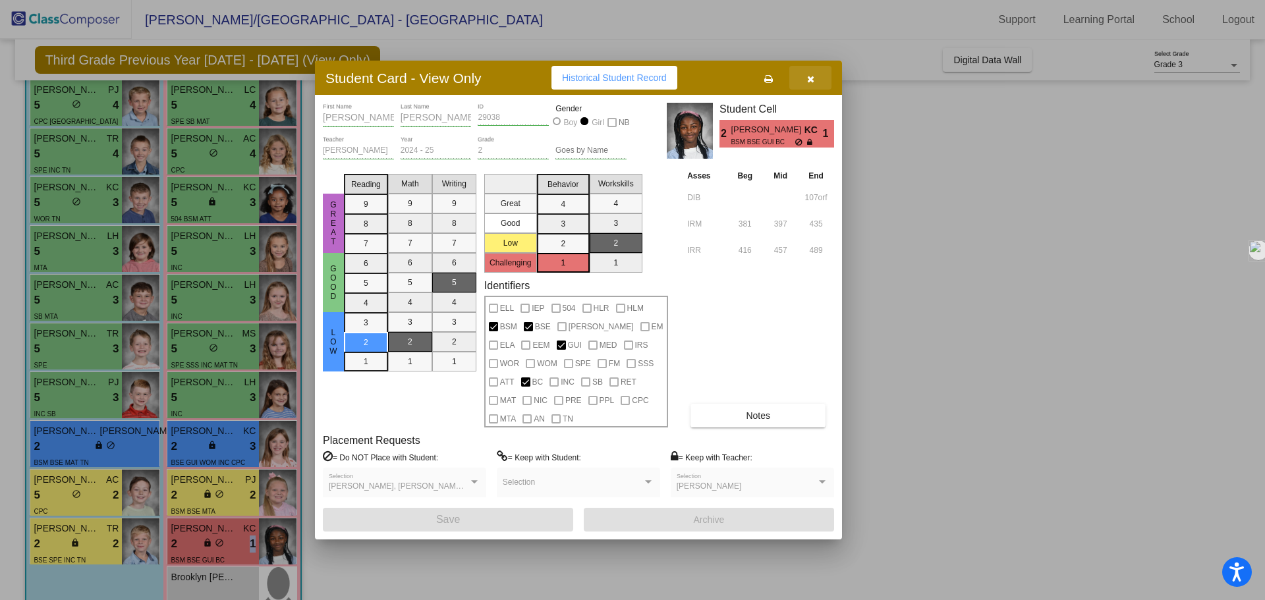
click at [810, 82] on icon "button" at bounding box center [810, 78] width 7 height 9
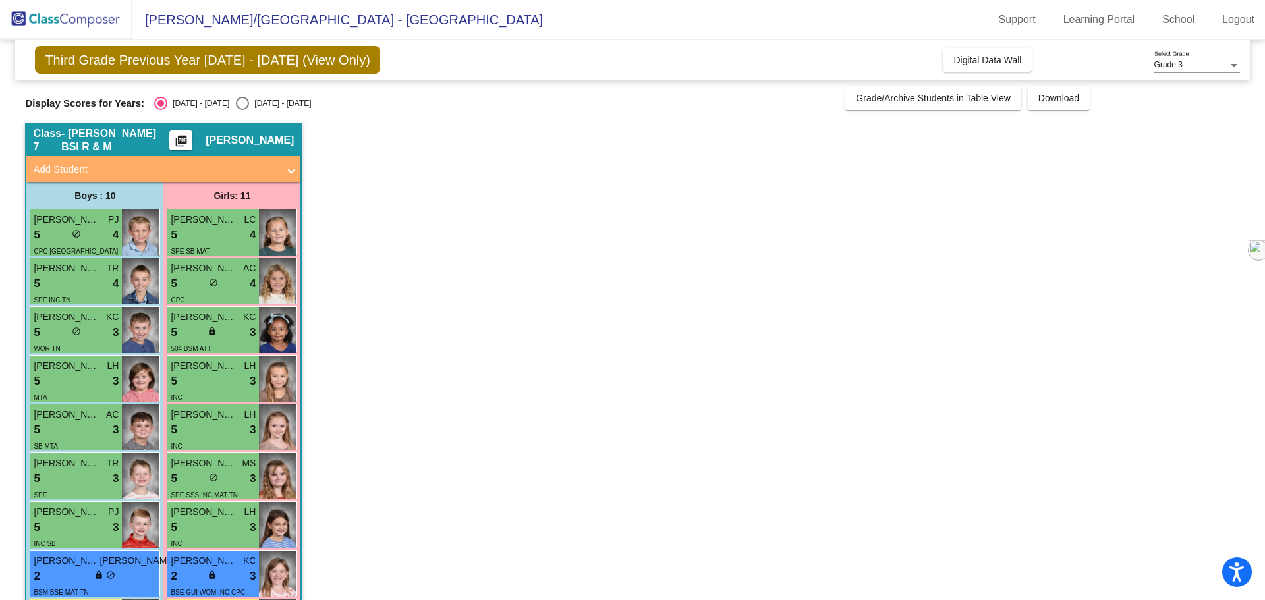
scroll to position [0, 0]
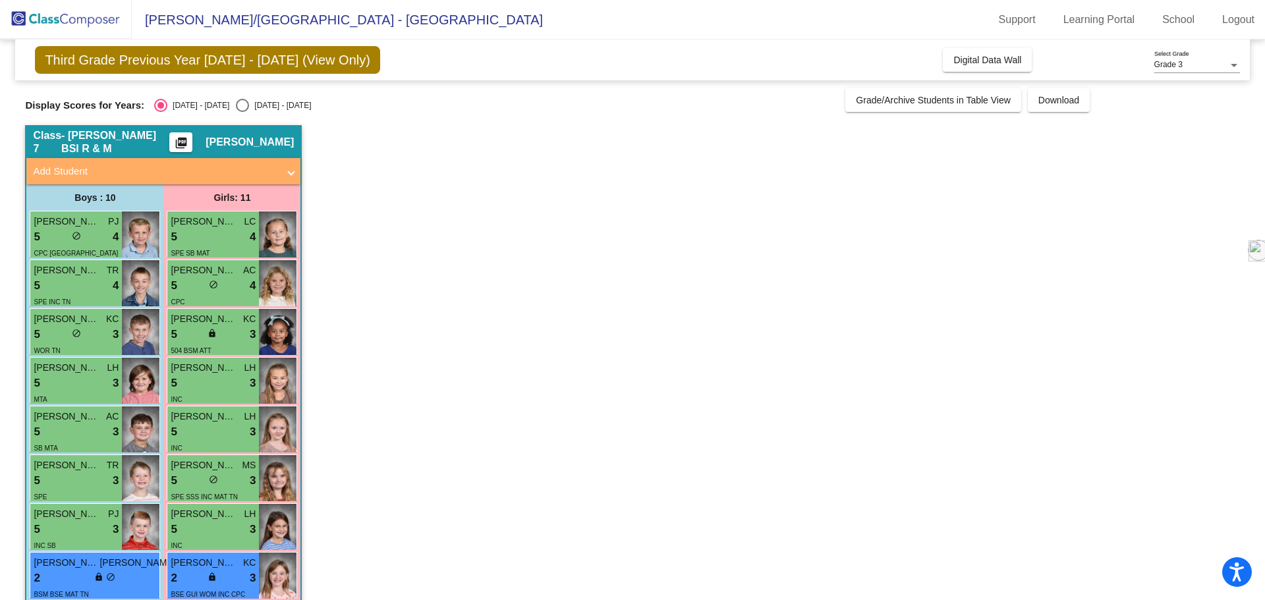
click at [236, 105] on div "Select an option" at bounding box center [242, 105] width 13 height 13
click at [242, 112] on input "[DATE] - [DATE]" at bounding box center [242, 112] width 1 height 1
radio input "true"
radio input "false"
radio input "true"
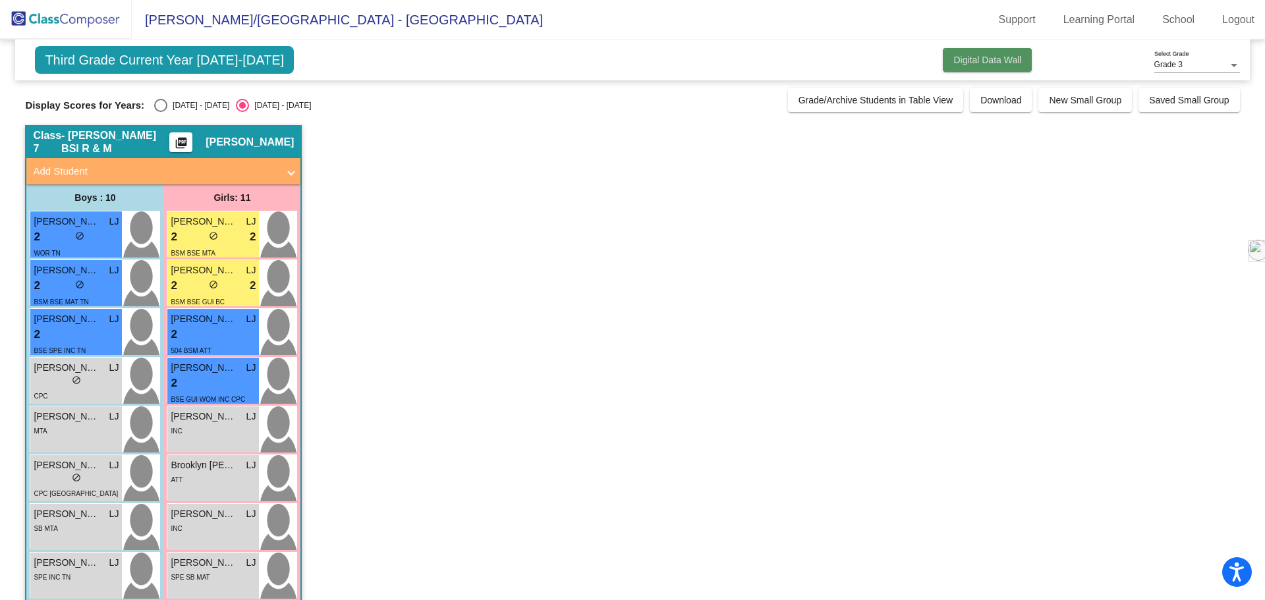
click at [983, 67] on button "Digital Data Wall" at bounding box center [987, 60] width 89 height 24
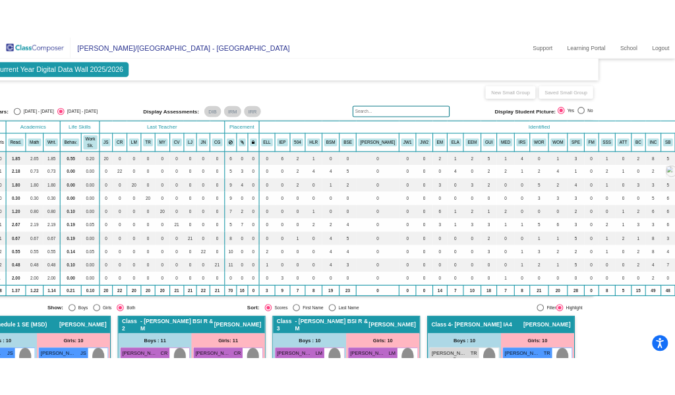
scroll to position [0, 121]
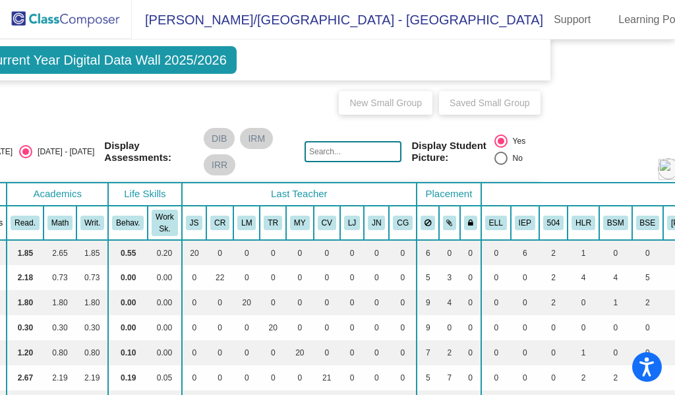
click at [61, 20] on img at bounding box center [66, 19] width 132 height 39
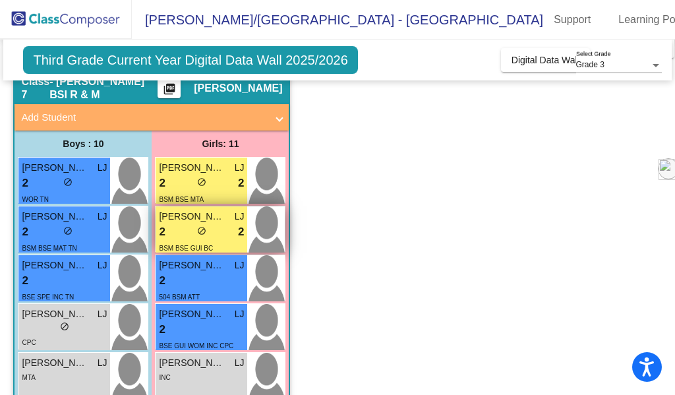
scroll to position [0, 0]
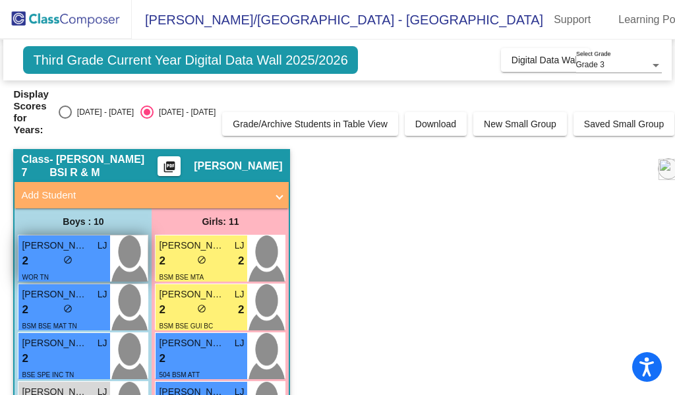
click at [37, 258] on div "2 lock do_not_disturb_alt" at bounding box center [64, 260] width 85 height 17
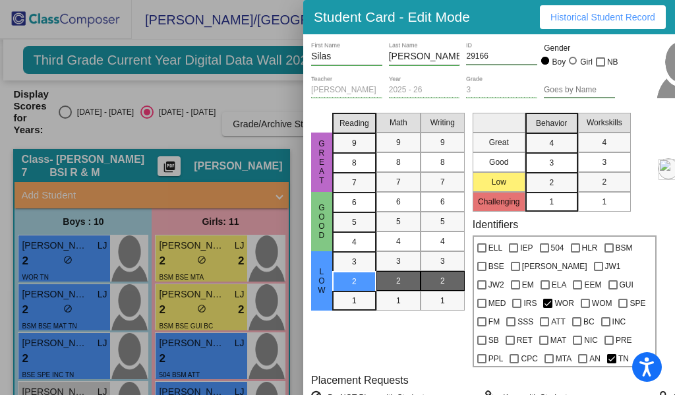
click at [64, 310] on div at bounding box center [337, 197] width 675 height 395
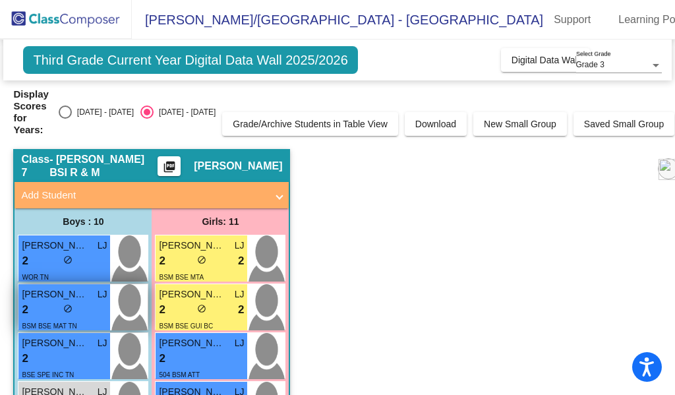
click at [58, 311] on div "2 lock do_not_disturb_alt" at bounding box center [64, 309] width 85 height 17
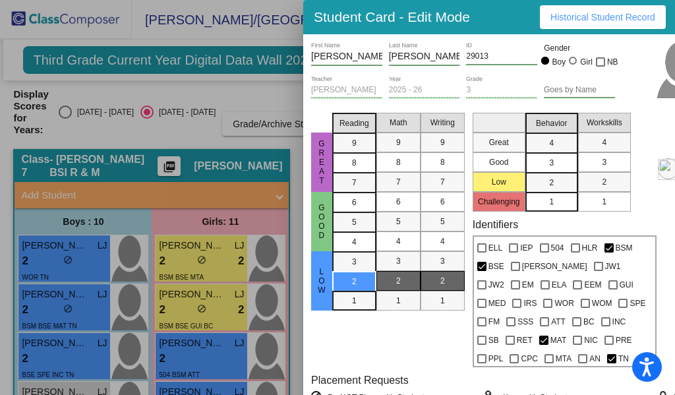
drag, startPoint x: 409, startPoint y: 337, endPoint x: 376, endPoint y: 337, distance: 32.9
click at [409, 337] on mat-selection-list "Math 9 8 7 6 5 4 3 2 1" at bounding box center [398, 236] width 44 height 259
click at [61, 347] on div at bounding box center [337, 197] width 675 height 395
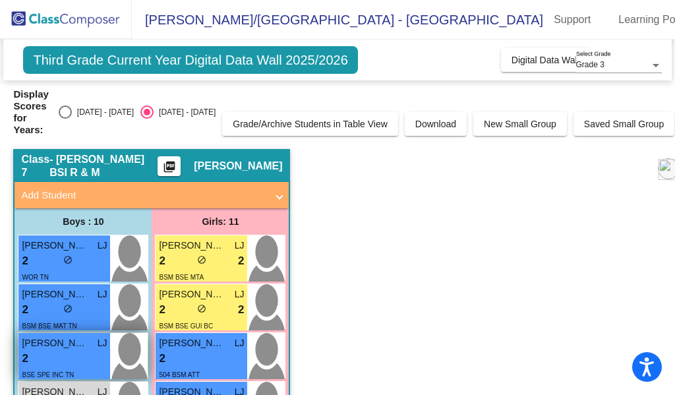
click at [60, 355] on div "2 lock do_not_disturb_alt" at bounding box center [64, 358] width 85 height 17
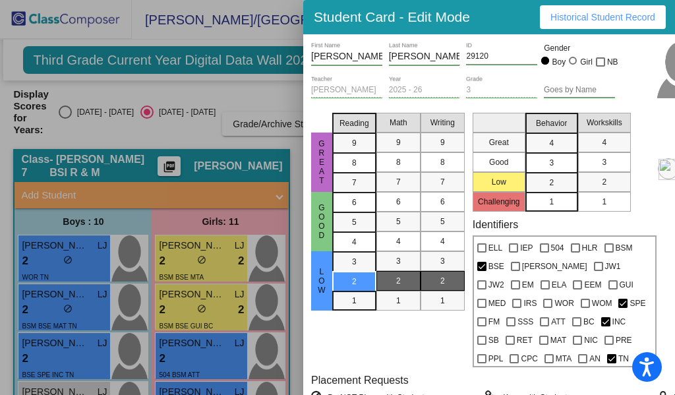
click at [293, 194] on div at bounding box center [337, 197] width 675 height 395
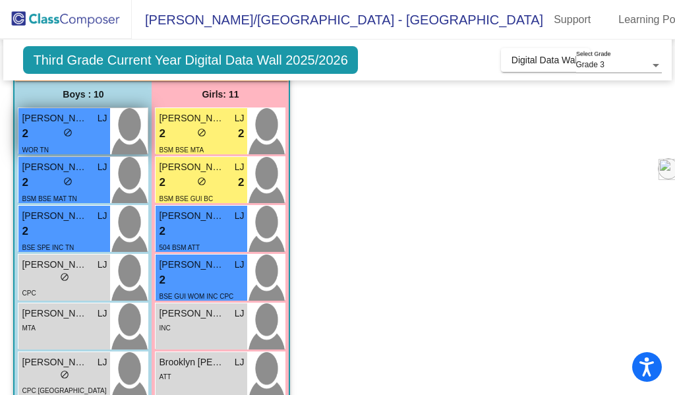
scroll to position [132, 0]
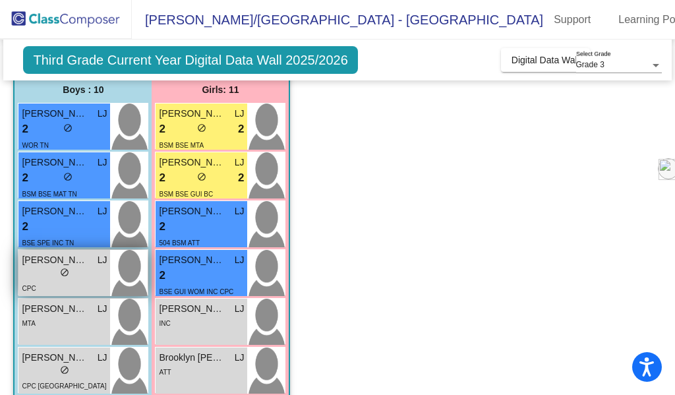
click at [53, 285] on div "CPC" at bounding box center [64, 288] width 85 height 14
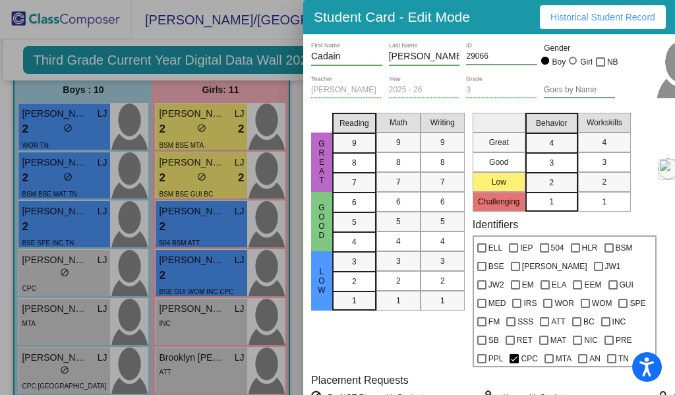
click at [59, 326] on div at bounding box center [337, 197] width 675 height 395
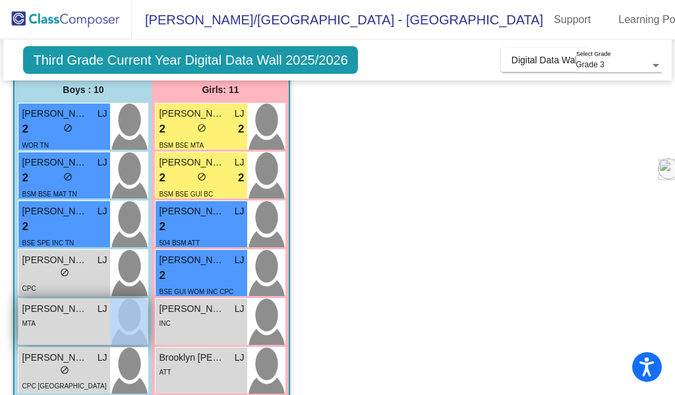
click at [59, 326] on div "MTA" at bounding box center [64, 323] width 85 height 14
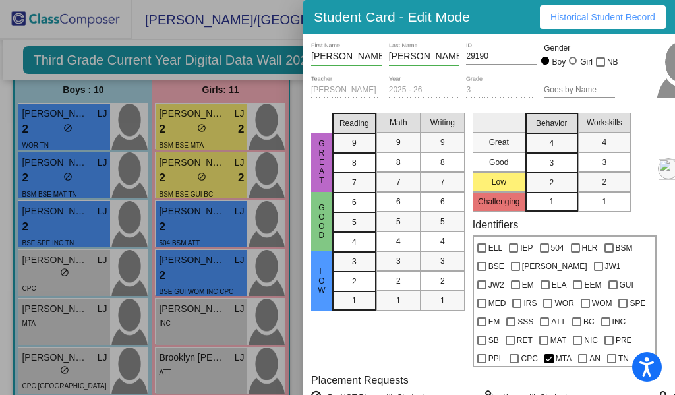
click at [88, 378] on div at bounding box center [337, 197] width 675 height 395
click at [88, 378] on div "lock do_not_disturb_alt" at bounding box center [64, 371] width 85 height 14
click at [88, 337] on div at bounding box center [337, 197] width 675 height 395
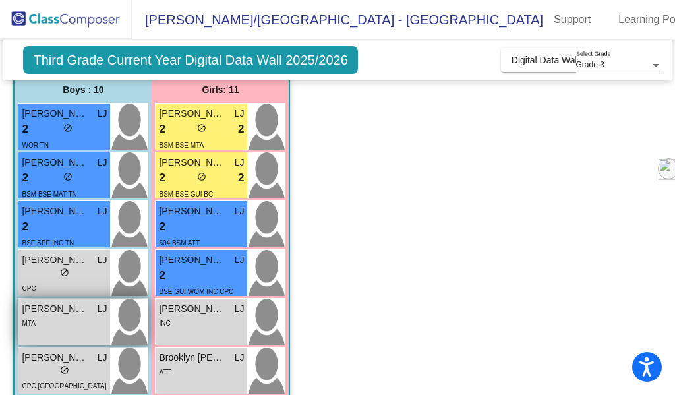
scroll to position [264, 0]
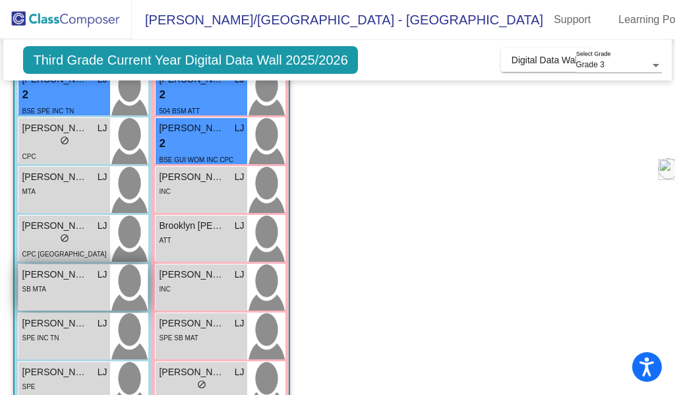
click at [83, 287] on div "SB MTA" at bounding box center [64, 288] width 85 height 14
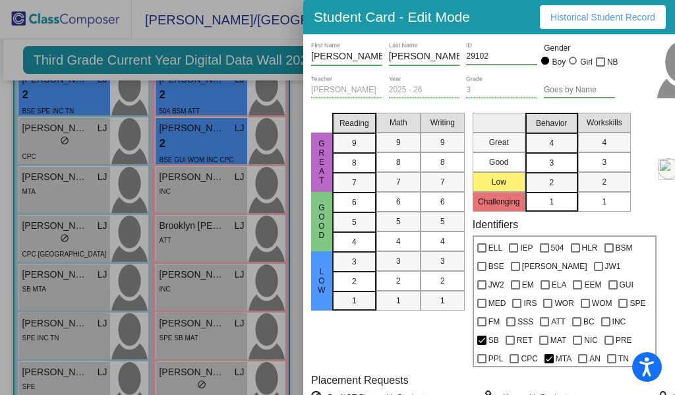
click at [83, 287] on div at bounding box center [337, 197] width 675 height 395
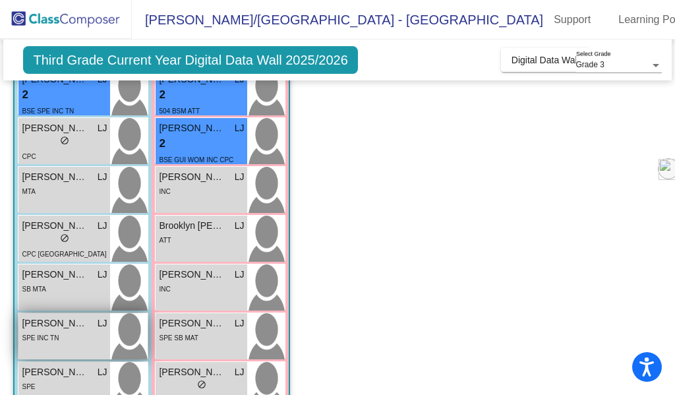
click at [73, 329] on span "[PERSON_NAME]" at bounding box center [55, 323] width 66 height 14
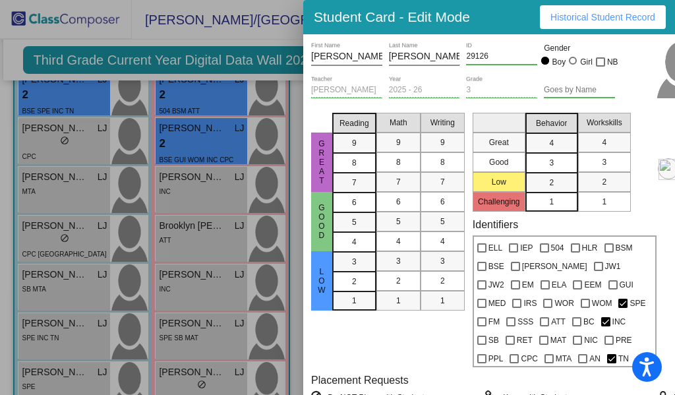
click at [73, 329] on div at bounding box center [337, 197] width 675 height 395
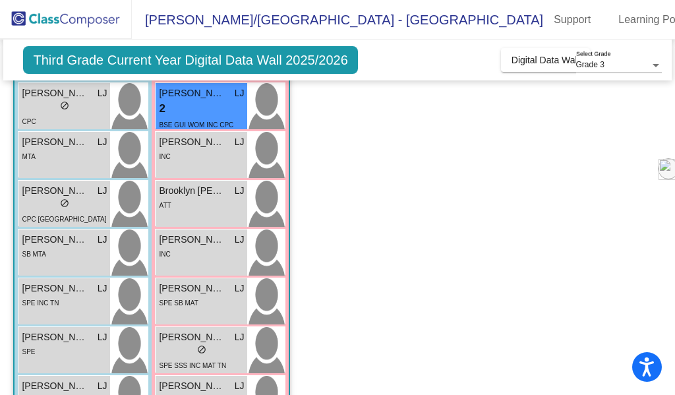
scroll to position [329, 0]
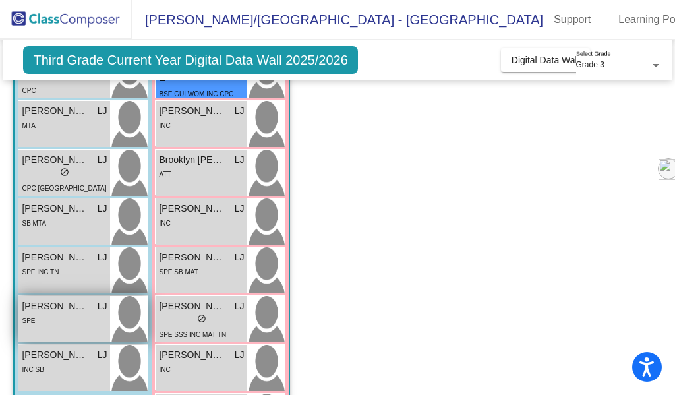
click at [73, 329] on div "[PERSON_NAME] LJ lock do_not_disturb_alt SPE" at bounding box center [64, 319] width 92 height 46
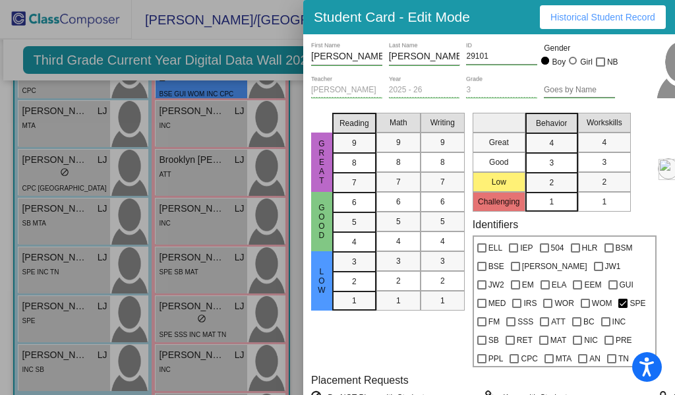
click at [73, 329] on div at bounding box center [337, 197] width 675 height 395
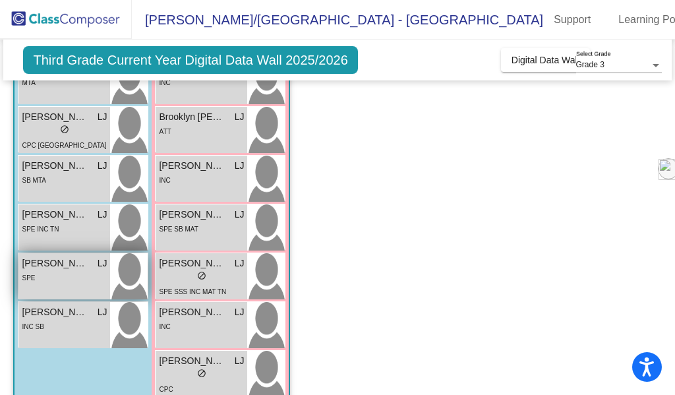
scroll to position [395, 0]
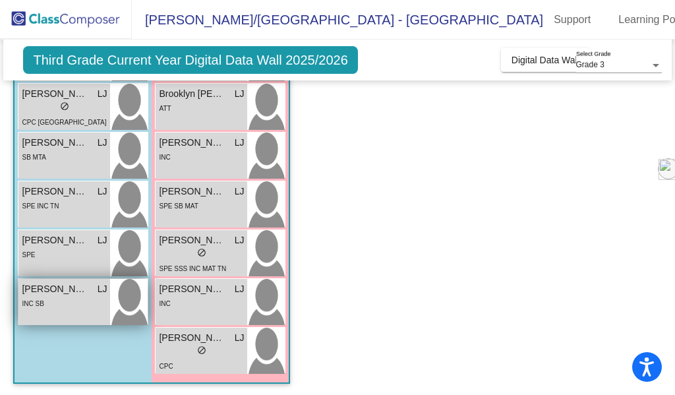
click at [80, 311] on div "[PERSON_NAME] LJ lock do_not_disturb_alt INC SB" at bounding box center [64, 302] width 92 height 46
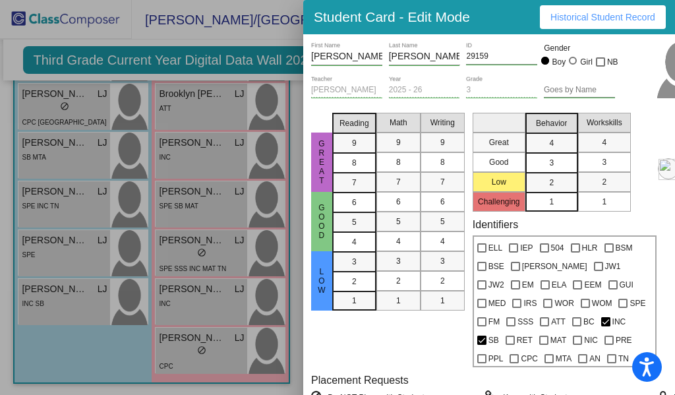
click at [89, 362] on div at bounding box center [337, 197] width 675 height 395
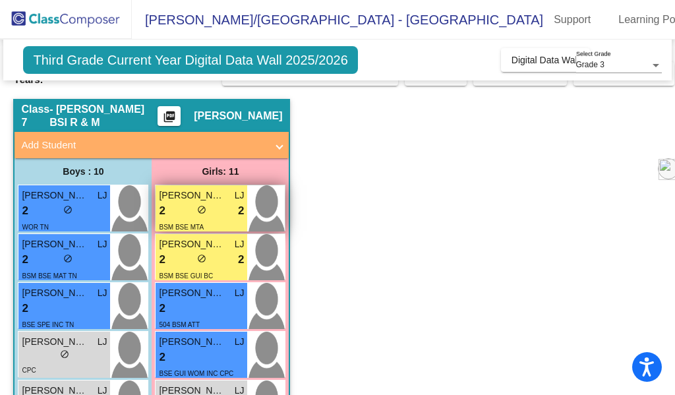
scroll to position [0, 0]
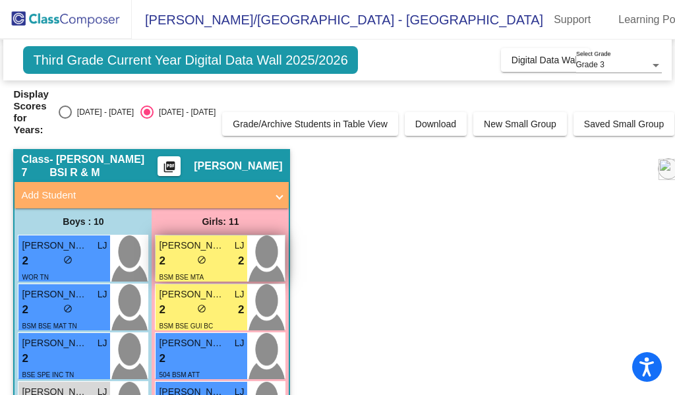
click at [188, 274] on span "BSM BSE MTA" at bounding box center [181, 276] width 45 height 7
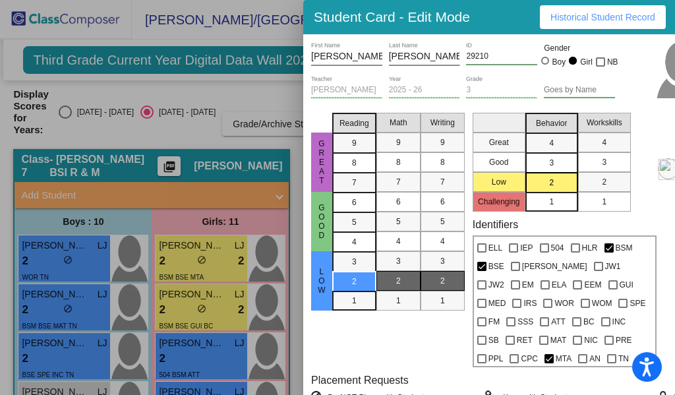
click at [193, 306] on div at bounding box center [337, 197] width 675 height 395
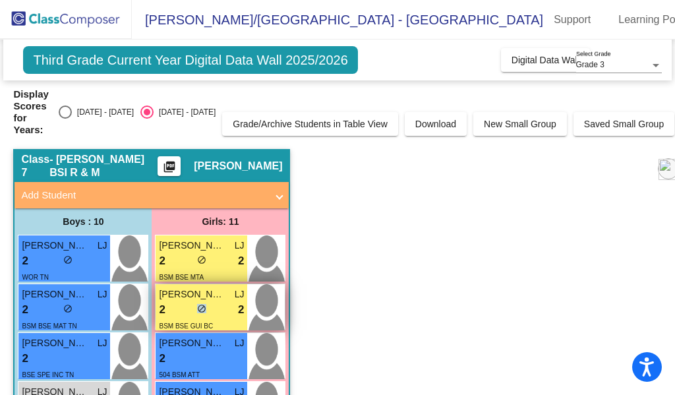
click at [193, 306] on div "2 lock do_not_disturb_alt 2" at bounding box center [201, 309] width 85 height 17
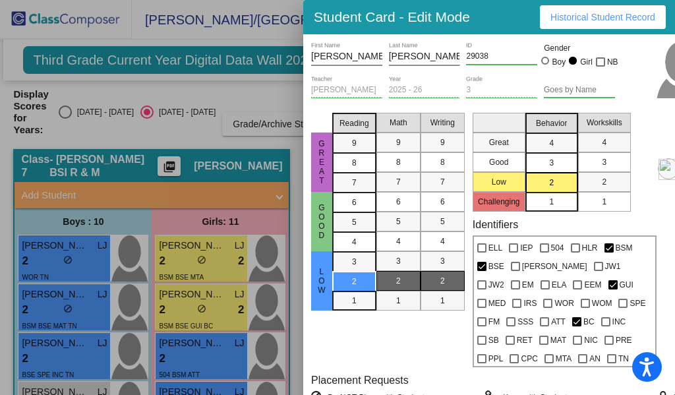
click at [188, 354] on div at bounding box center [337, 197] width 675 height 395
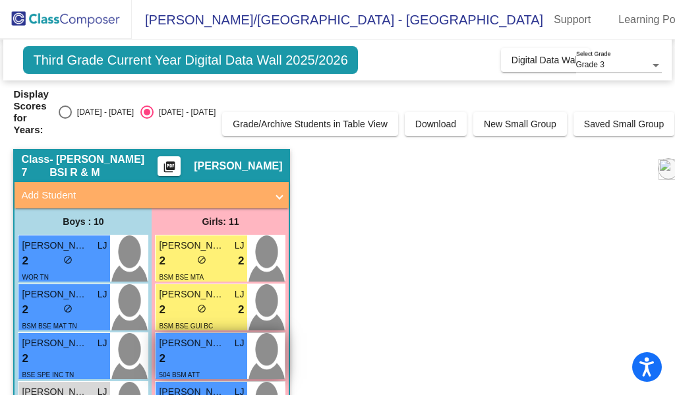
click at [188, 354] on div "2 lock do_not_disturb_alt" at bounding box center [201, 358] width 85 height 17
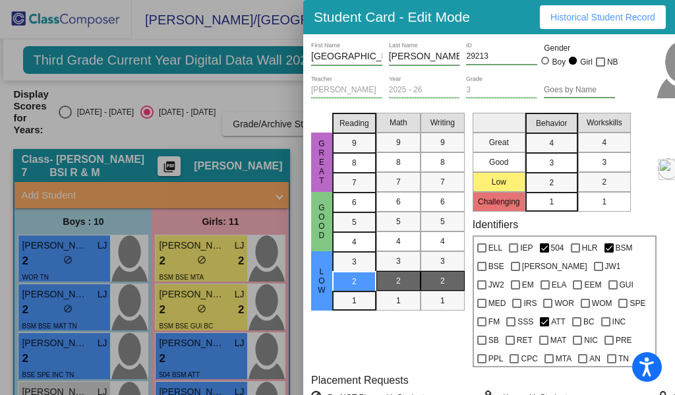
click at [210, 385] on div at bounding box center [337, 197] width 675 height 395
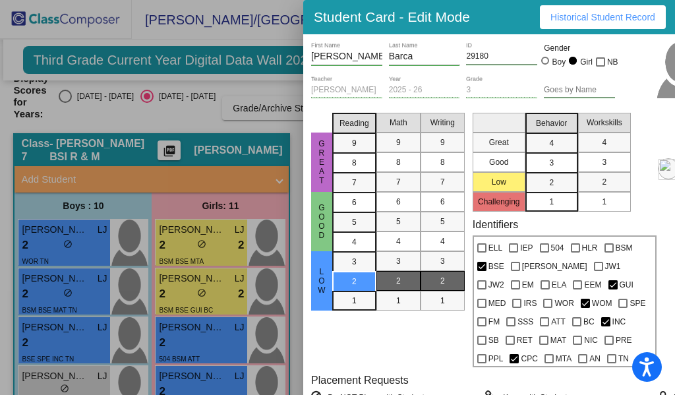
click at [295, 306] on div at bounding box center [337, 197] width 675 height 395
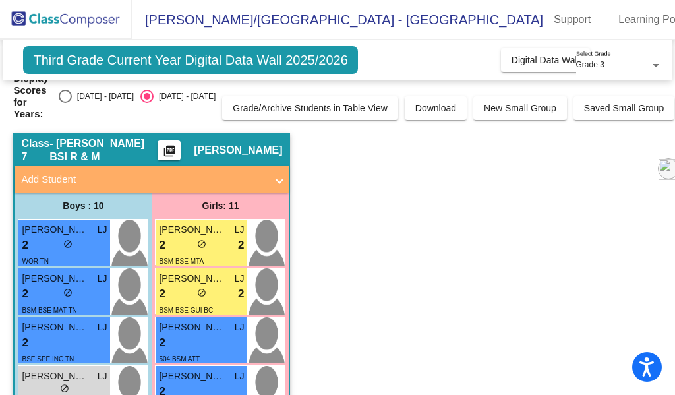
scroll to position [82, 0]
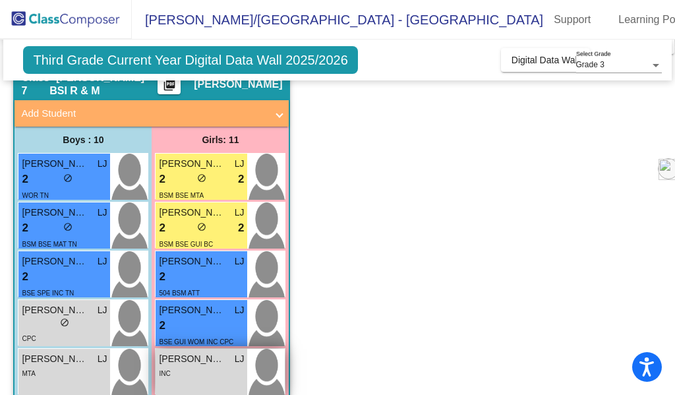
click at [213, 374] on div "INC" at bounding box center [201, 373] width 85 height 14
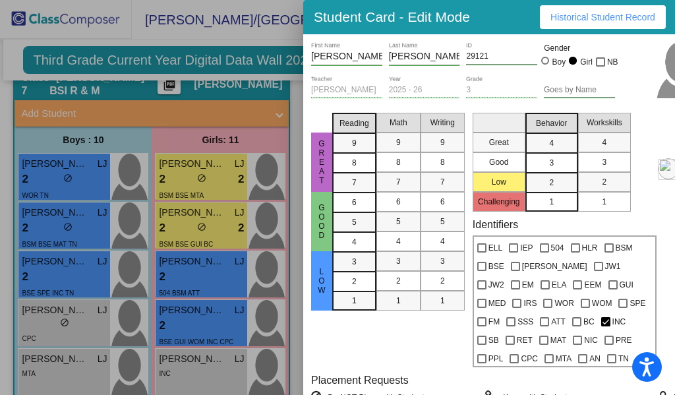
click at [299, 351] on div at bounding box center [337, 197] width 675 height 395
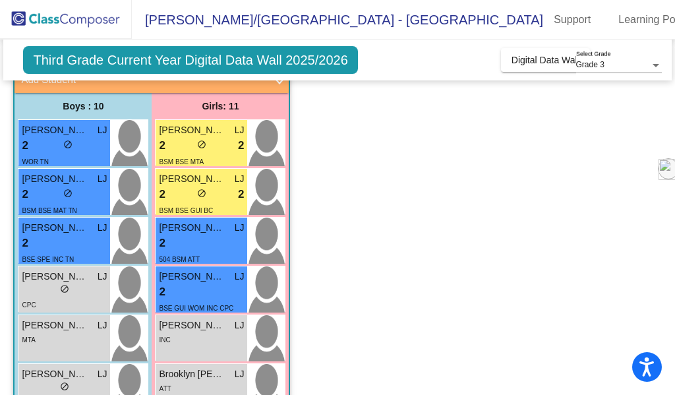
scroll to position [148, 0]
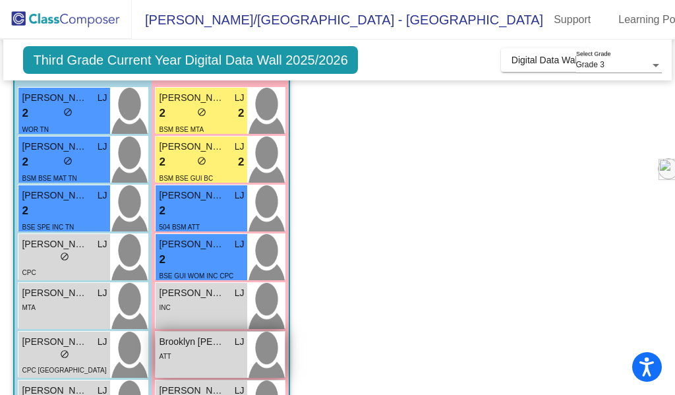
click at [218, 353] on div "ATT" at bounding box center [201, 356] width 85 height 14
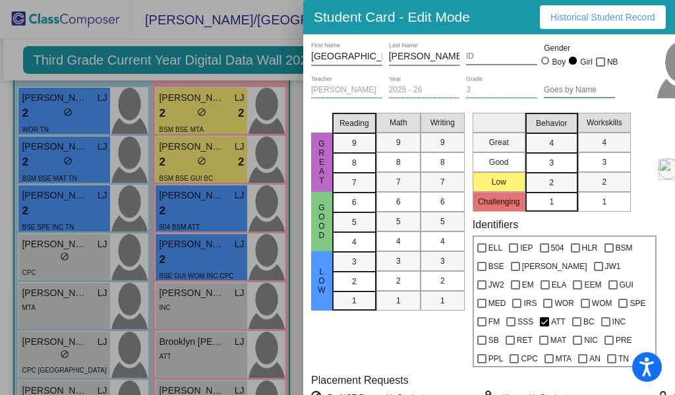
click at [297, 356] on div at bounding box center [337, 197] width 675 height 395
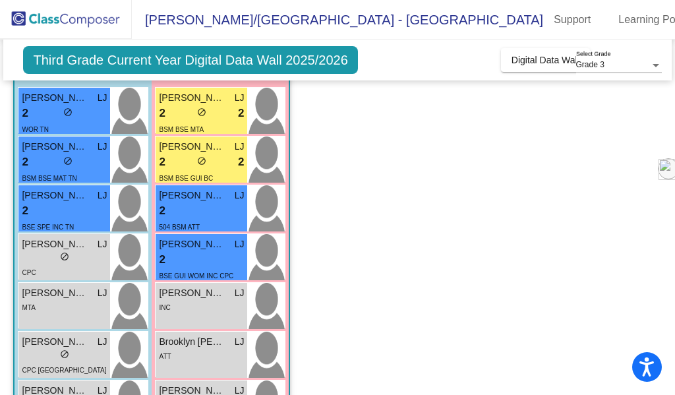
scroll to position [213, 0]
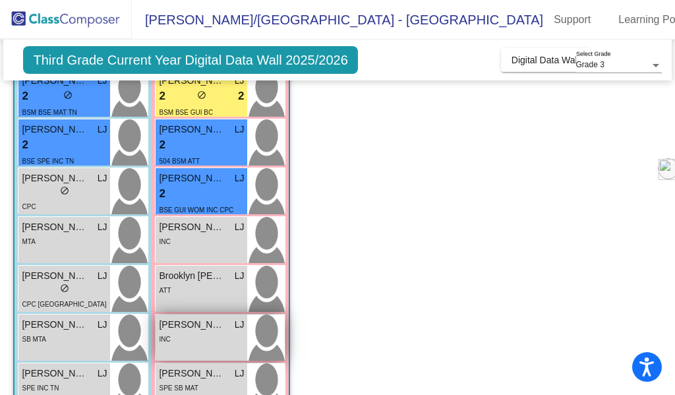
click at [213, 347] on div "[PERSON_NAME] [PERSON_NAME] lock do_not_disturb_alt INC" at bounding box center [202, 337] width 92 height 46
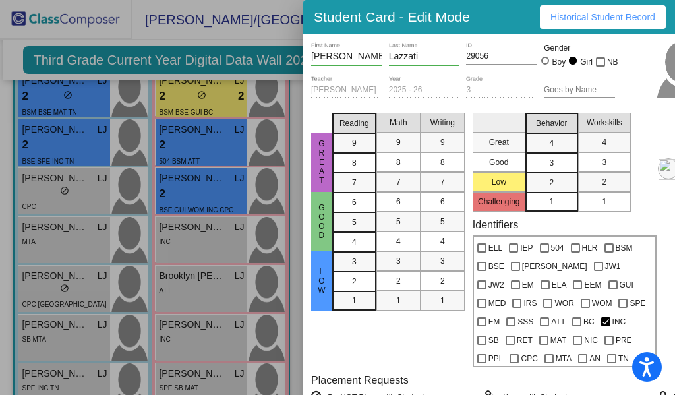
click at [291, 342] on div at bounding box center [337, 197] width 675 height 395
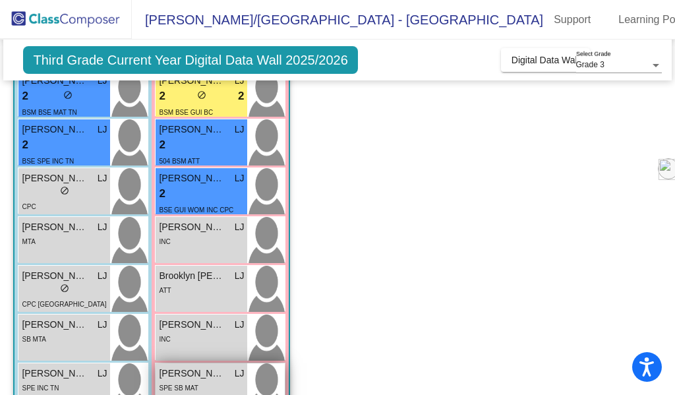
click at [228, 382] on div "SPE SB MAT" at bounding box center [201, 387] width 85 height 14
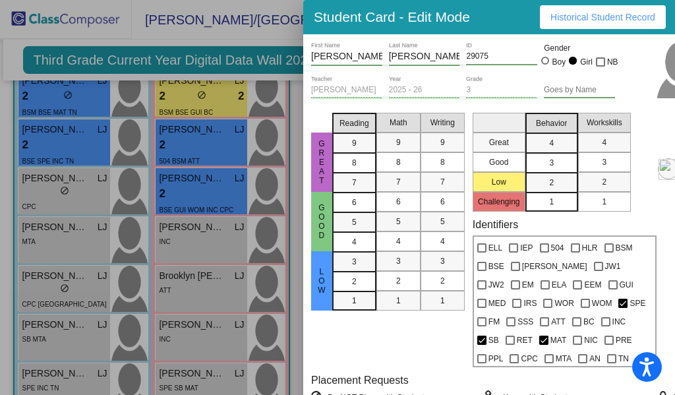
click at [297, 349] on div at bounding box center [337, 197] width 675 height 395
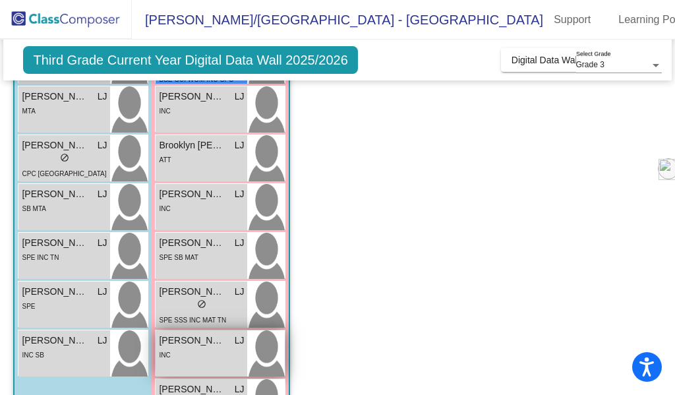
scroll to position [345, 0]
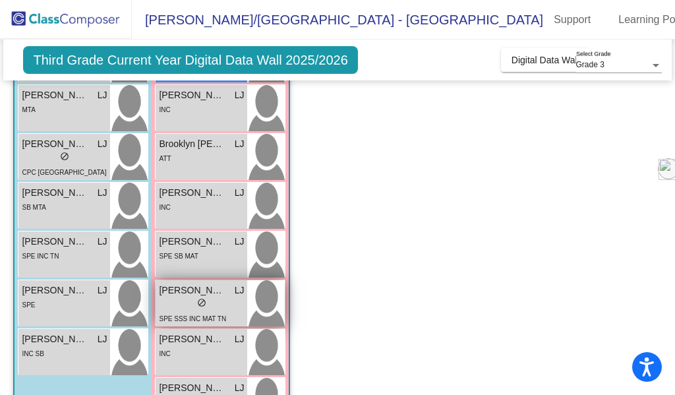
click at [161, 306] on div "lock do_not_disturb_alt" at bounding box center [201, 304] width 85 height 14
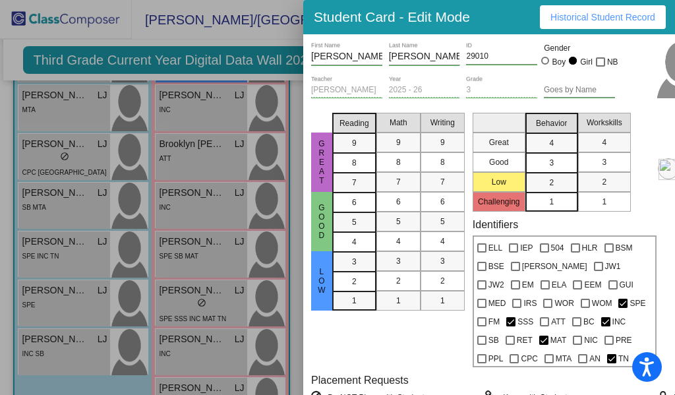
click at [429, 343] on mat-selection-list "Writing 9 8 7 6 5 4 3 2 1" at bounding box center [442, 236] width 44 height 259
click at [318, 347] on div "Great Good Low" at bounding box center [321, 236] width 21 height 259
click at [299, 353] on div at bounding box center [337, 197] width 675 height 395
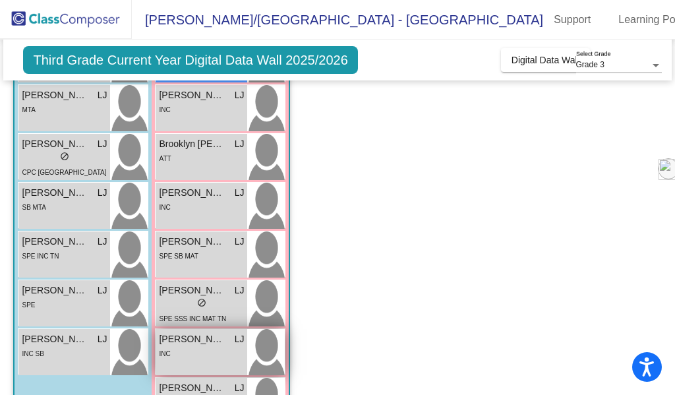
scroll to position [397, 0]
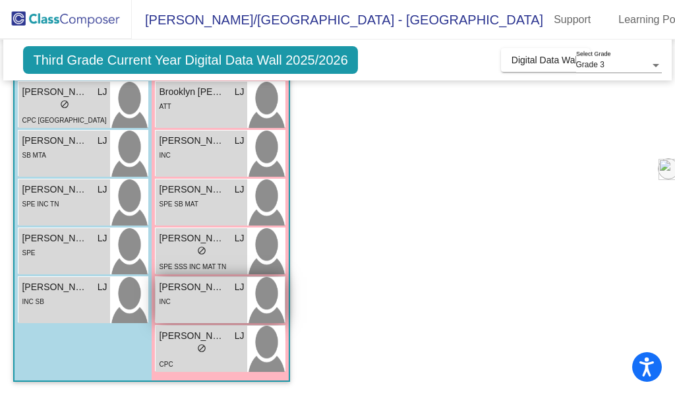
click at [227, 319] on div "[PERSON_NAME] lock do_not_disturb_alt INC" at bounding box center [202, 300] width 92 height 46
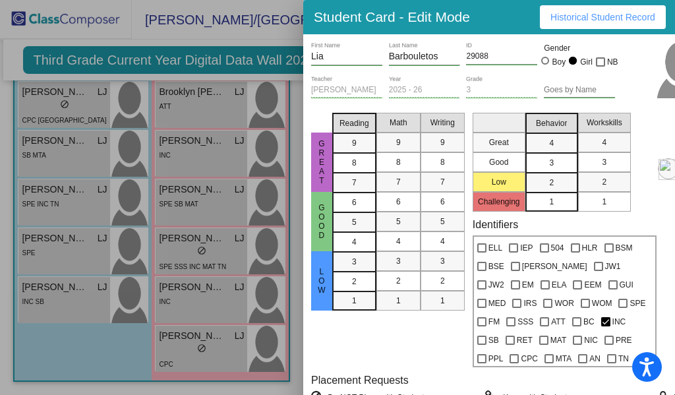
click at [233, 340] on div at bounding box center [337, 197] width 675 height 395
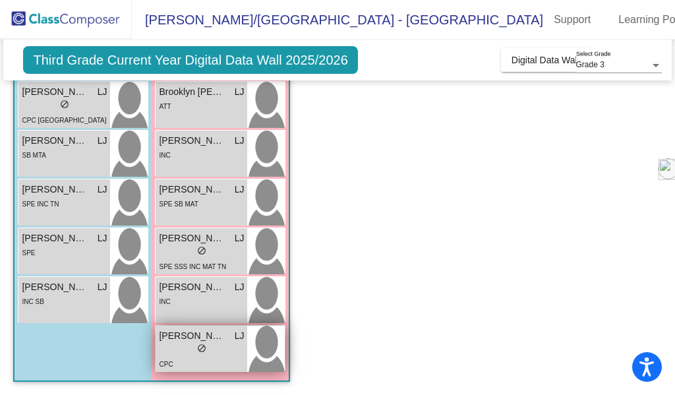
click at [233, 340] on div "Mila [PERSON_NAME]" at bounding box center [201, 336] width 85 height 14
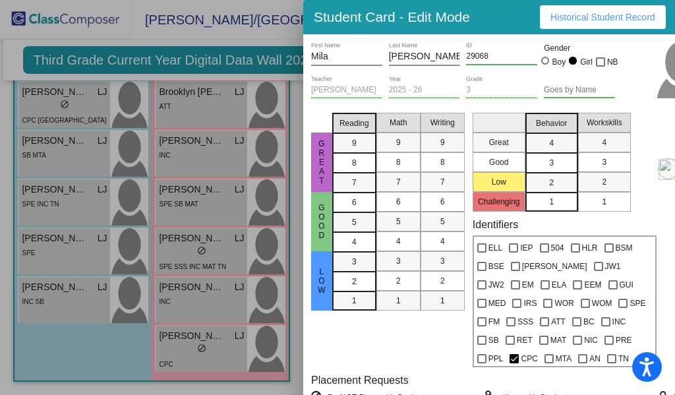
click at [285, 352] on div at bounding box center [337, 197] width 675 height 395
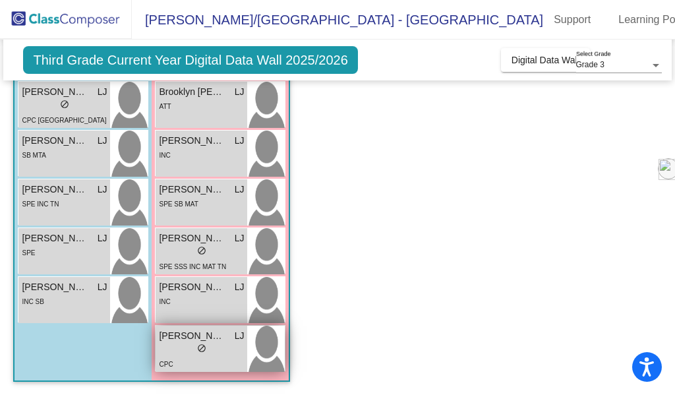
click at [221, 354] on div "lock do_not_disturb_alt" at bounding box center [201, 350] width 85 height 14
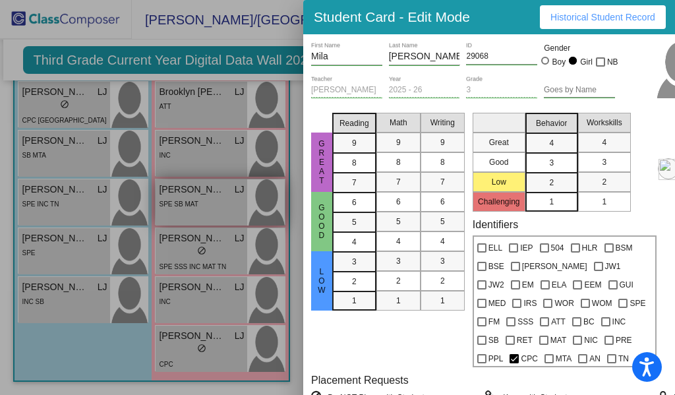
drag, startPoint x: 302, startPoint y: 262, endPoint x: 283, endPoint y: 212, distance: 53.6
click at [302, 262] on div at bounding box center [337, 197] width 675 height 395
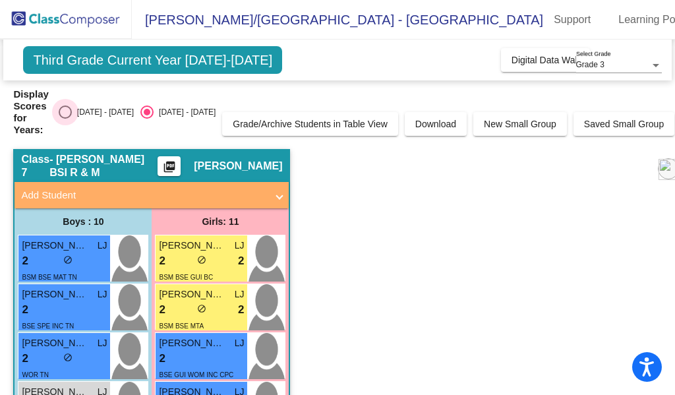
click at [72, 115] on div "Select an option" at bounding box center [65, 111] width 13 height 13
click at [65, 119] on input "[DATE] - [DATE]" at bounding box center [65, 119] width 1 height 1
radio input "true"
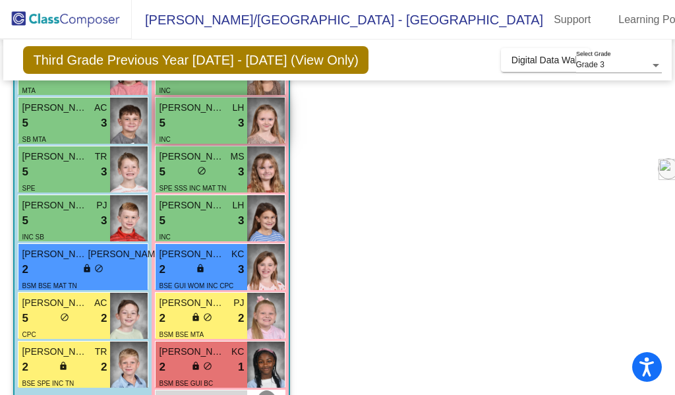
scroll to position [329, 0]
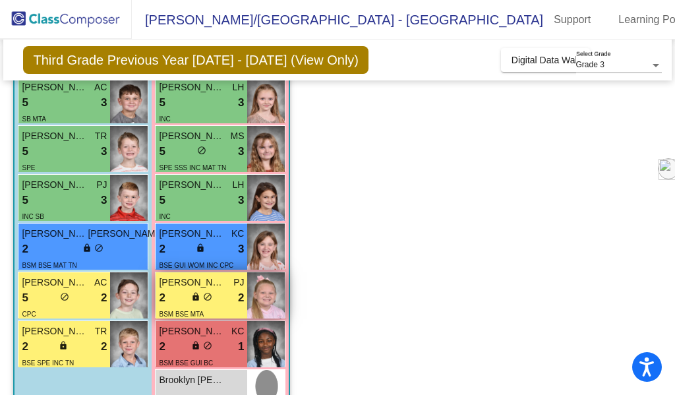
click at [233, 305] on div "2 lock do_not_disturb_alt 2" at bounding box center [201, 297] width 85 height 17
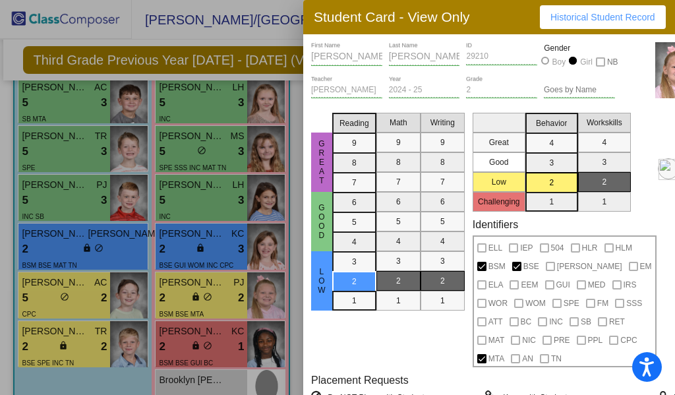
click at [406, 340] on mat-selection-list "Math 9 8 7 6 5 4 3 2 1" at bounding box center [398, 236] width 44 height 259
drag, startPoint x: 406, startPoint y: 340, endPoint x: 359, endPoint y: 215, distance: 133.7
click at [359, 215] on div "Reading 9 8 7 6 5 4 3 2 1 Math 9 8 7 6 5 4 3 2 1 Writing 9 8 7 6 5 4 3 2 1" at bounding box center [398, 236] width 132 height 259
click at [561, 17] on span "Historical Student Record" at bounding box center [602, 17] width 105 height 11
